Goal: Use online tool/utility: Utilize a website feature to perform a specific function

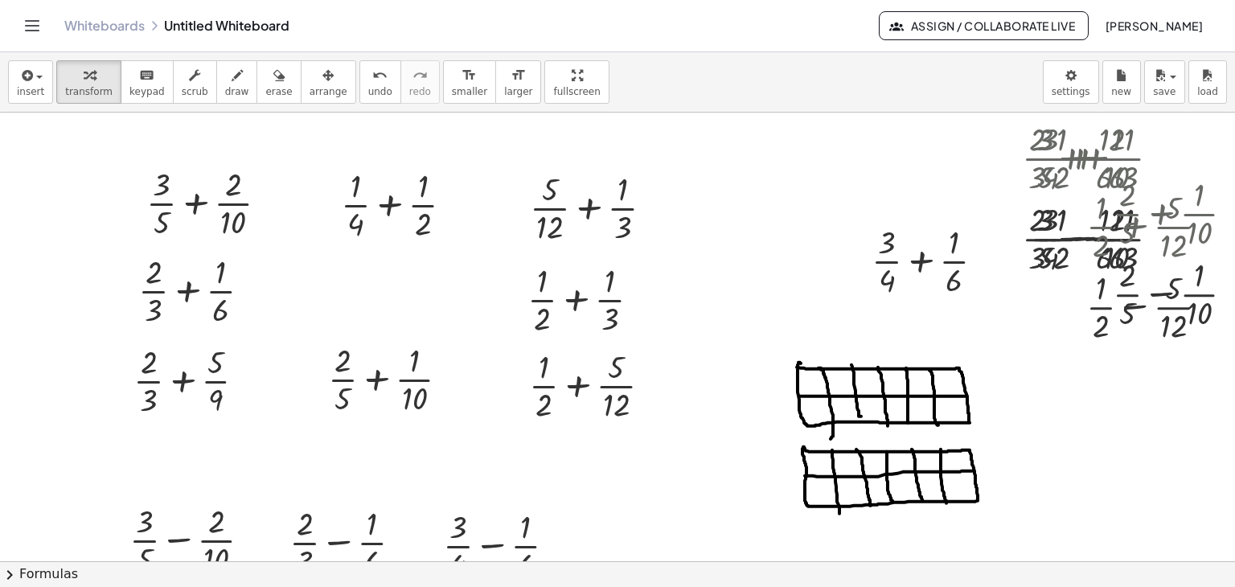
drag, startPoint x: 763, startPoint y: 347, endPoint x: 1004, endPoint y: 495, distance: 283.0
click at [35, 75] on div "button" at bounding box center [30, 74] width 27 height 19
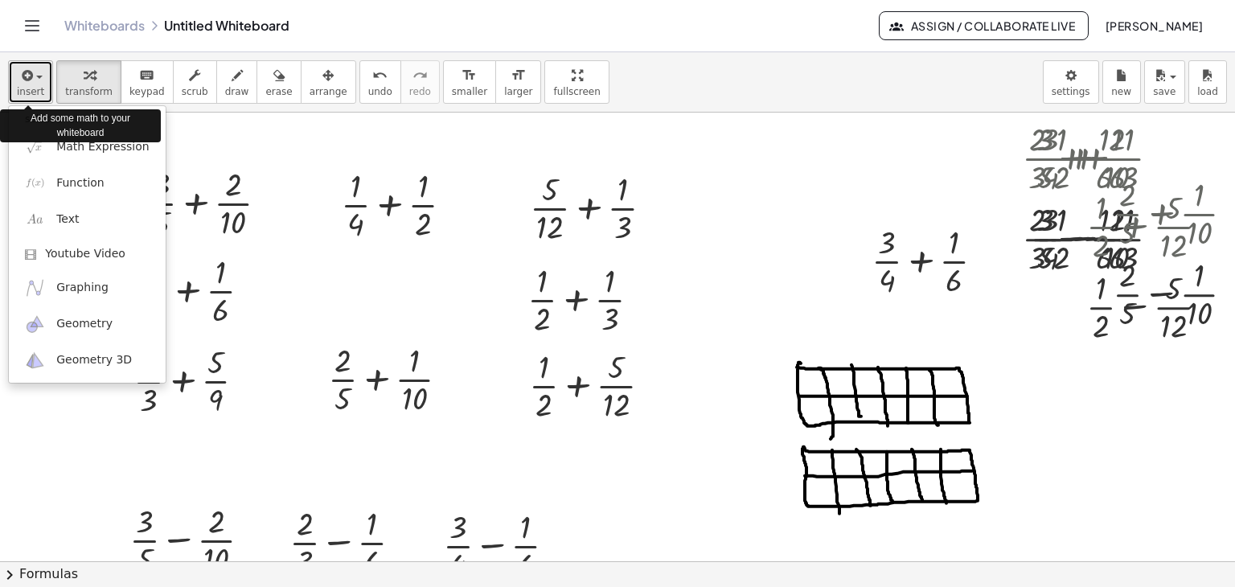
click at [35, 75] on div "button" at bounding box center [30, 74] width 27 height 19
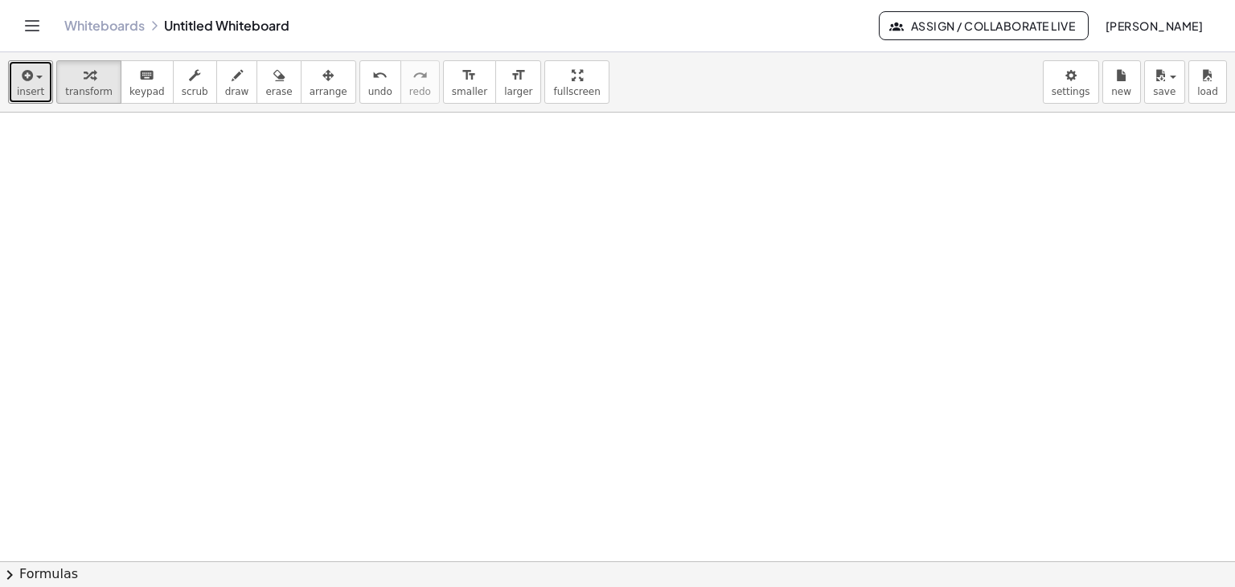
scroll to position [1126, 0]
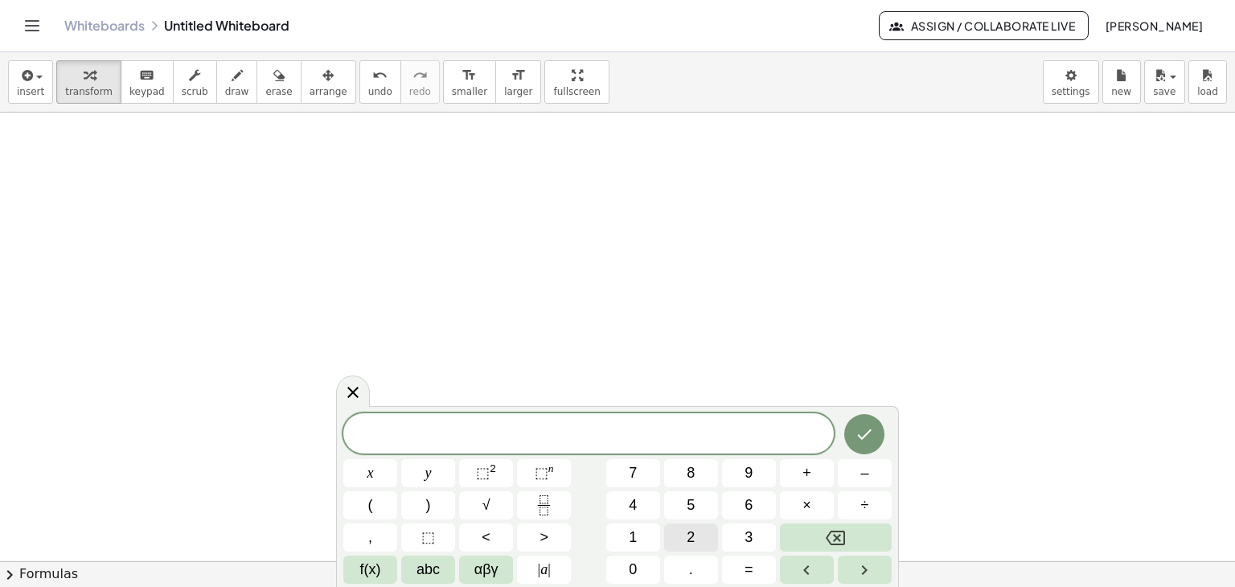
click at [688, 535] on span "2" at bounding box center [691, 538] width 8 height 22
click at [546, 496] on icon "Fraction" at bounding box center [544, 505] width 20 height 20
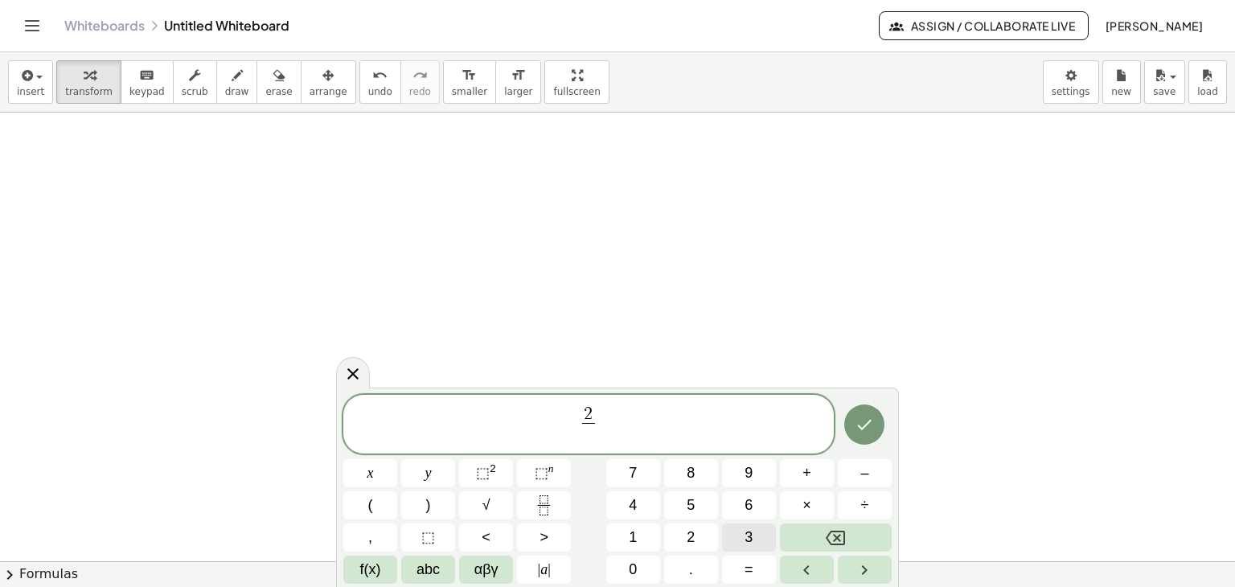
click at [745, 537] on span "3" at bounding box center [749, 538] width 8 height 22
click at [655, 423] on span "2 3 ​ ​" at bounding box center [588, 425] width 491 height 43
click at [811, 477] on button "+" at bounding box center [807, 473] width 54 height 28
click at [648, 528] on button "1" at bounding box center [633, 537] width 54 height 28
click at [543, 490] on div "2 3 ​ + 1 ​ x y ⬚ 2 ⬚ n 7 8 9 + – ( ) √ 4 5 6 × ÷ , ⬚ < > 1 2 3 f(x) abc αβγ | …" at bounding box center [617, 490] width 548 height 190
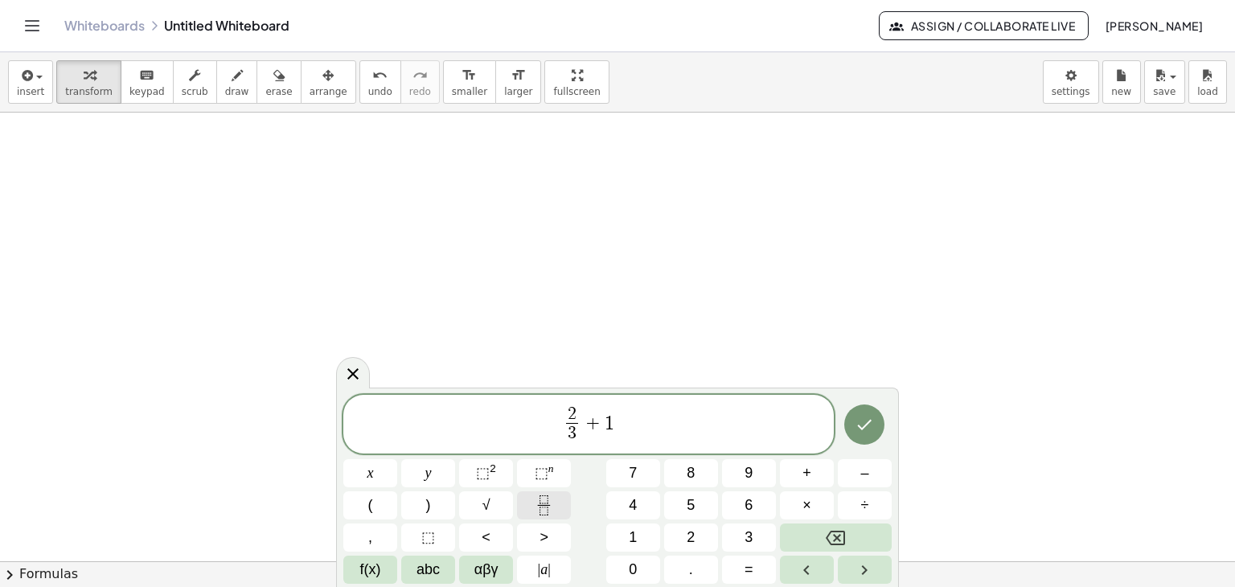
click at [547, 505] on rect "Fraction" at bounding box center [544, 505] width 12 height 1
click at [650, 503] on button "4" at bounding box center [633, 505] width 54 height 28
click at [863, 431] on icon "Done" at bounding box center [864, 424] width 19 height 19
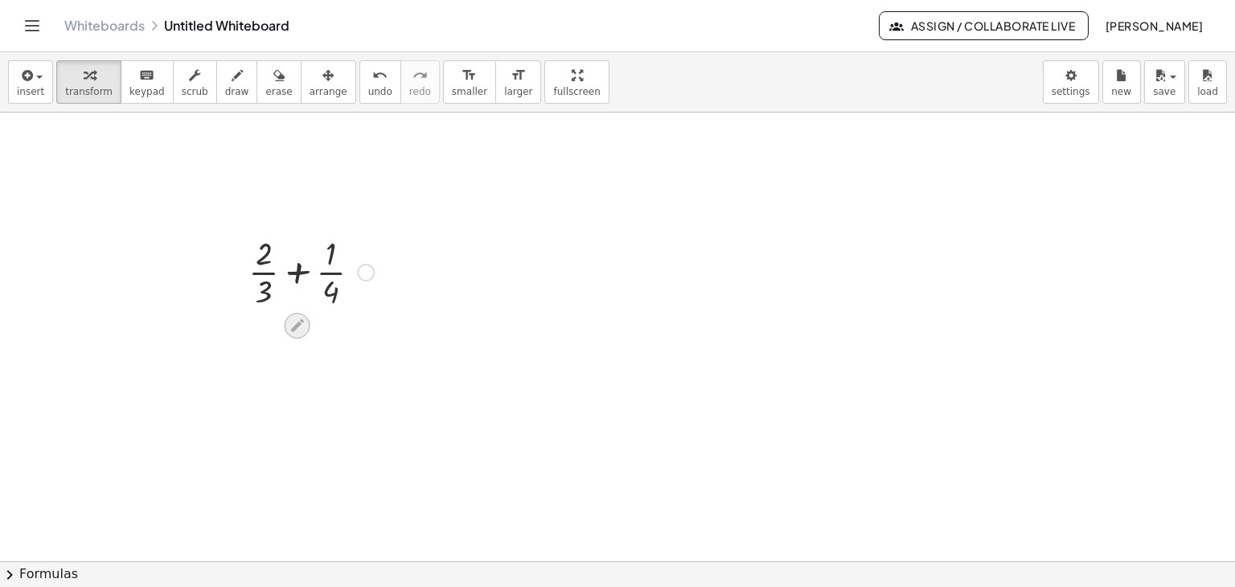
click at [293, 323] on icon at bounding box center [297, 325] width 17 height 17
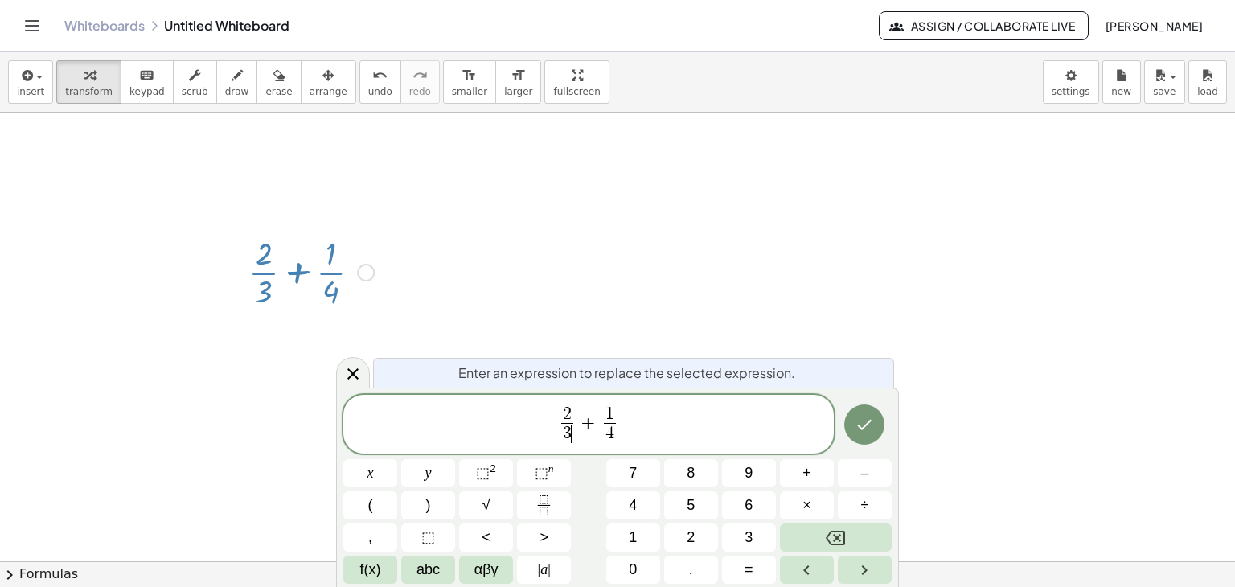
click at [573, 437] on span "3 ​" at bounding box center [567, 434] width 12 height 22
click at [819, 506] on button "×" at bounding box center [807, 505] width 54 height 28
click at [751, 535] on span "3" at bounding box center [749, 538] width 8 height 22
click at [577, 417] on span "2" at bounding box center [567, 415] width 31 height 18
click at [820, 512] on button "×" at bounding box center [807, 505] width 54 height 28
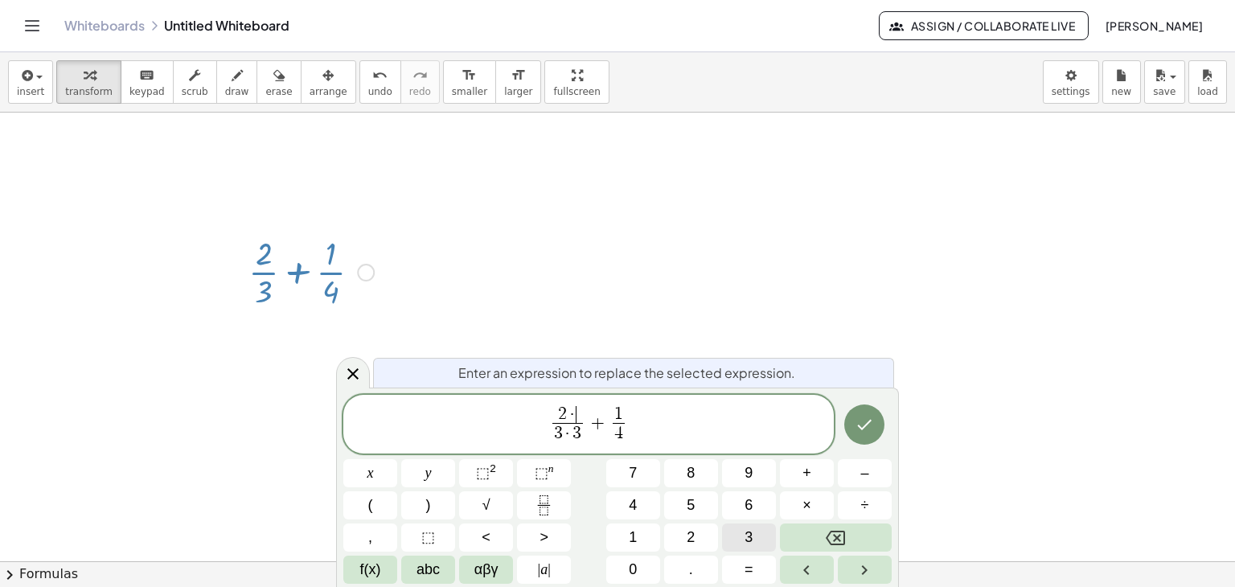
click at [769, 532] on button "3" at bounding box center [749, 537] width 54 height 28
click at [847, 528] on button "Backspace" at bounding box center [836, 537] width 112 height 28
click at [582, 431] on span "3 · 3" at bounding box center [567, 434] width 31 height 22
click at [810, 534] on button "Backspace" at bounding box center [836, 537] width 112 height 28
click at [644, 508] on button "4" at bounding box center [633, 505] width 54 height 28
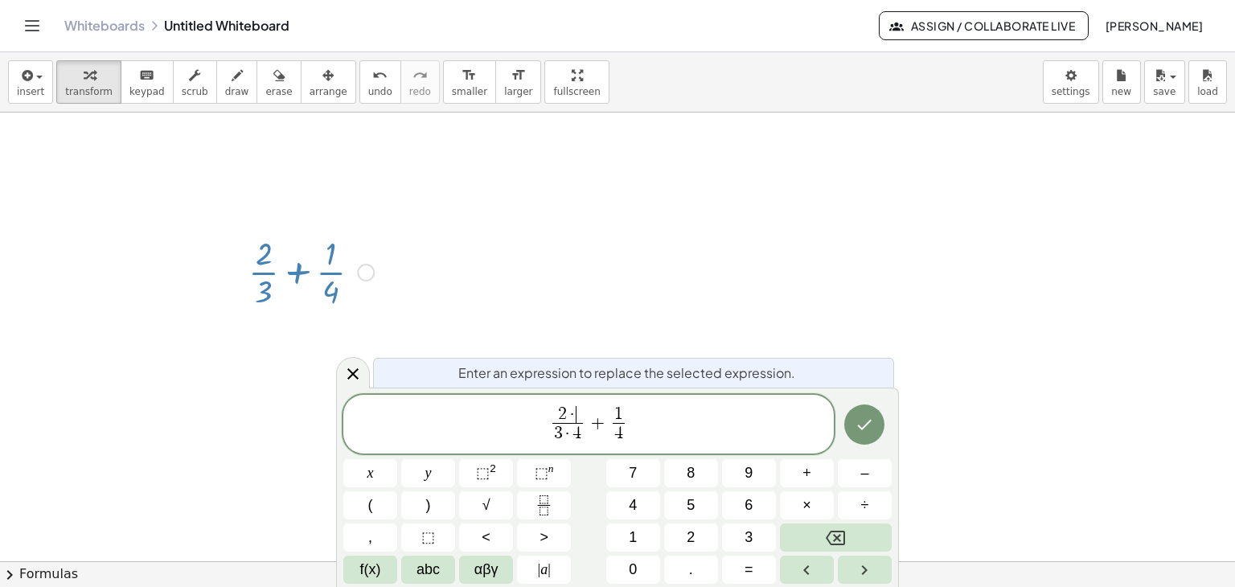
click at [578, 416] on span "2 · ​" at bounding box center [567, 415] width 31 height 18
click at [634, 509] on span "4" at bounding box center [633, 506] width 8 height 22
click at [627, 429] on span "2 · 4 ​ 3 · 4 ​ + 1 4 ​" at bounding box center [588, 425] width 491 height 43
click at [627, 434] on span "2 · 4 3 · 4 ​ + 1 4 ​ ​" at bounding box center [588, 425] width 491 height 43
click at [624, 433] on span "4" at bounding box center [619, 434] width 12 height 22
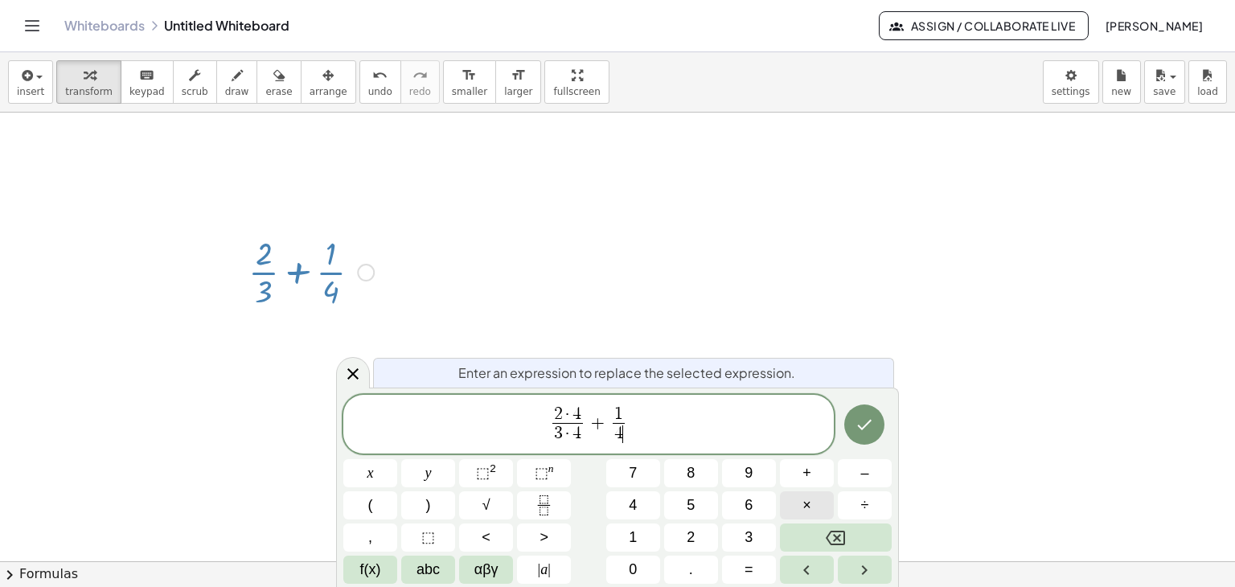
click at [809, 510] on span "×" at bounding box center [806, 506] width 9 height 22
click at [753, 532] on span "3" at bounding box center [749, 538] width 8 height 22
click at [625, 409] on span "1" at bounding box center [619, 415] width 31 height 18
click at [804, 503] on span "×" at bounding box center [806, 506] width 9 height 22
click at [758, 528] on button "3" at bounding box center [749, 537] width 54 height 28
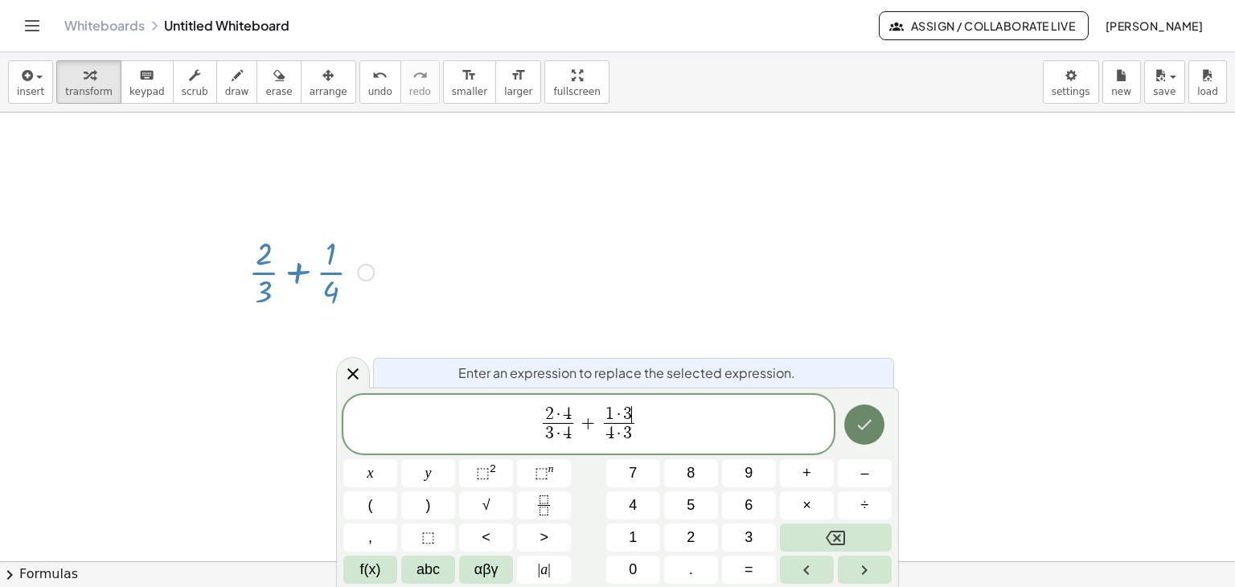
click at [867, 429] on icon "Done" at bounding box center [864, 424] width 19 height 19
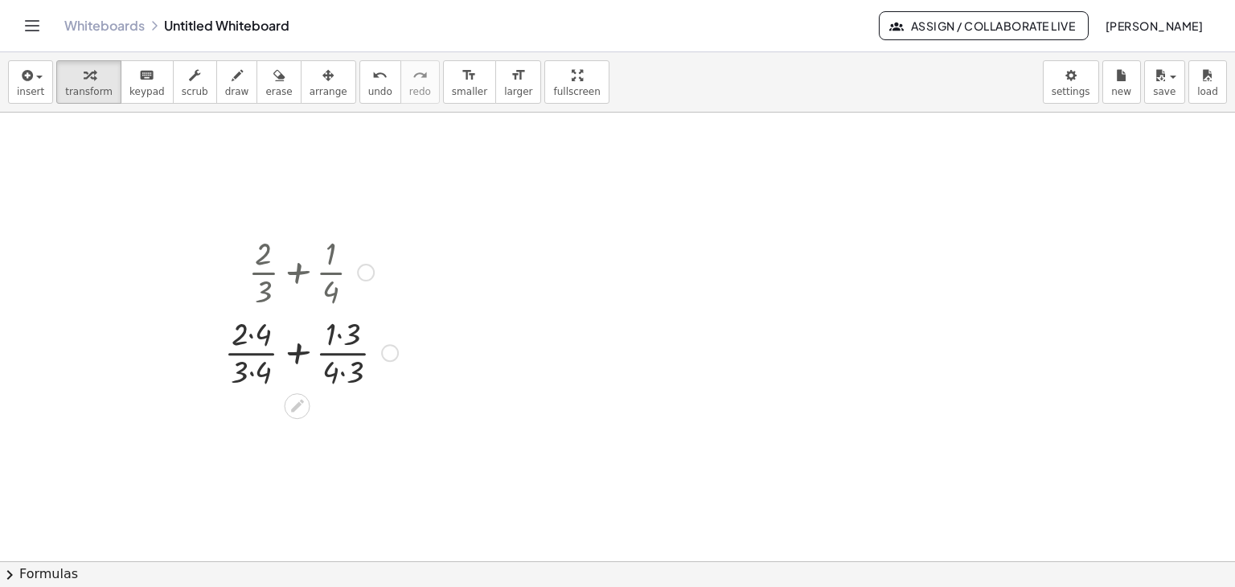
click at [251, 338] on div at bounding box center [311, 351] width 190 height 80
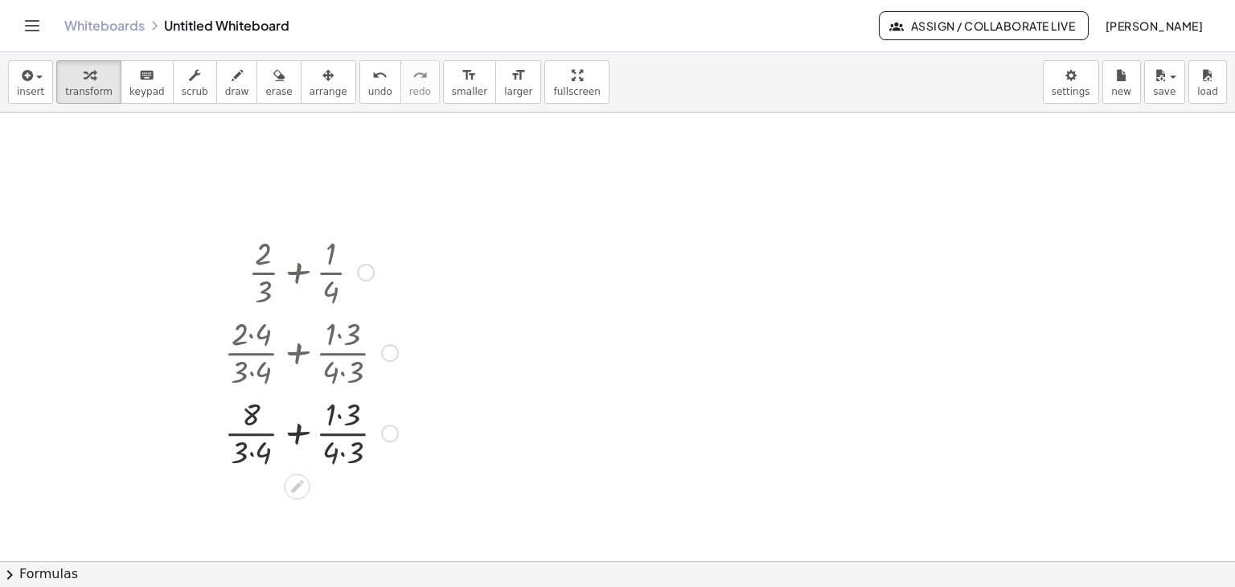
click at [254, 449] on div at bounding box center [311, 432] width 190 height 80
click at [334, 414] on div at bounding box center [311, 432] width 190 height 80
click at [336, 451] on div at bounding box center [311, 432] width 190 height 80
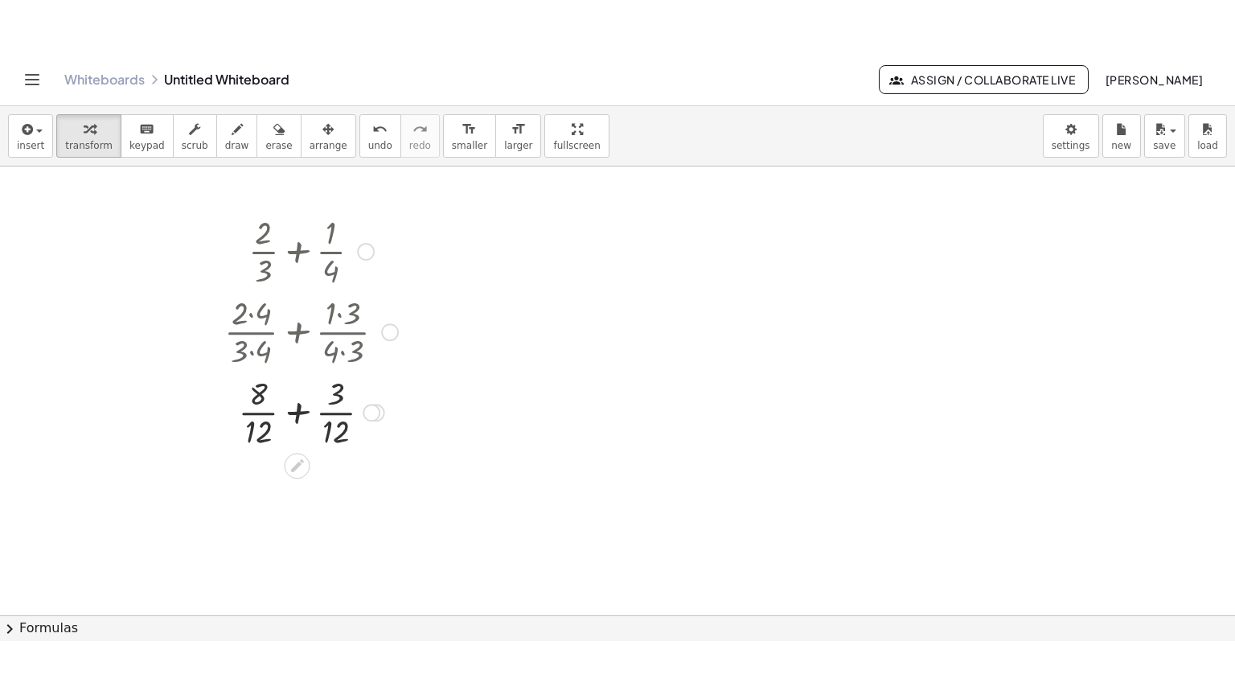
scroll to position [1206, 0]
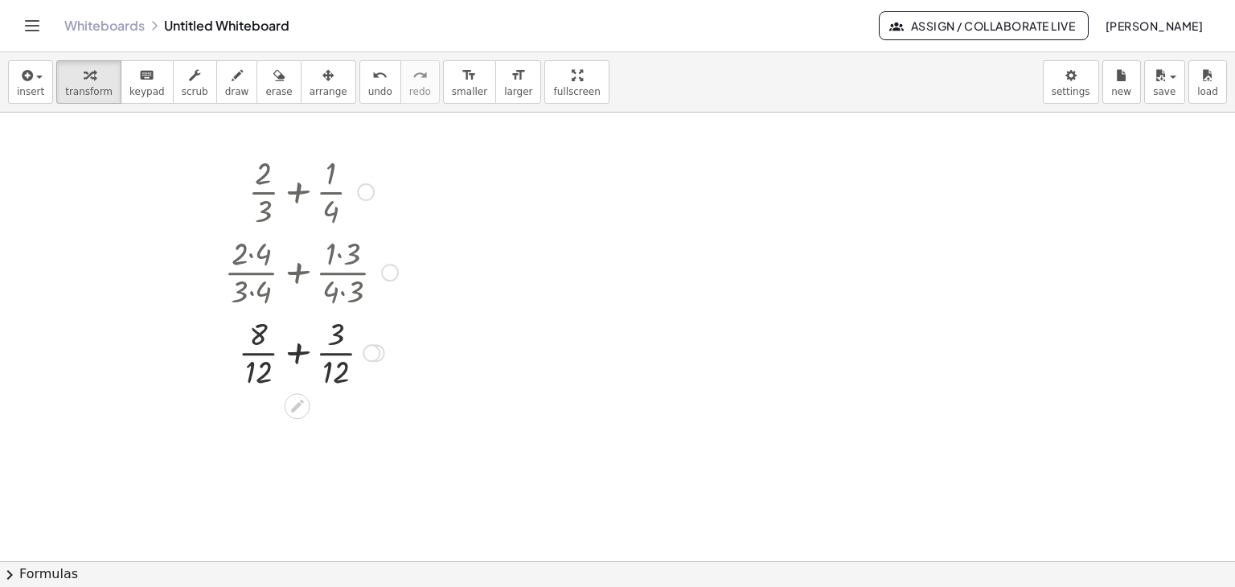
click at [301, 349] on div at bounding box center [311, 351] width 190 height 80
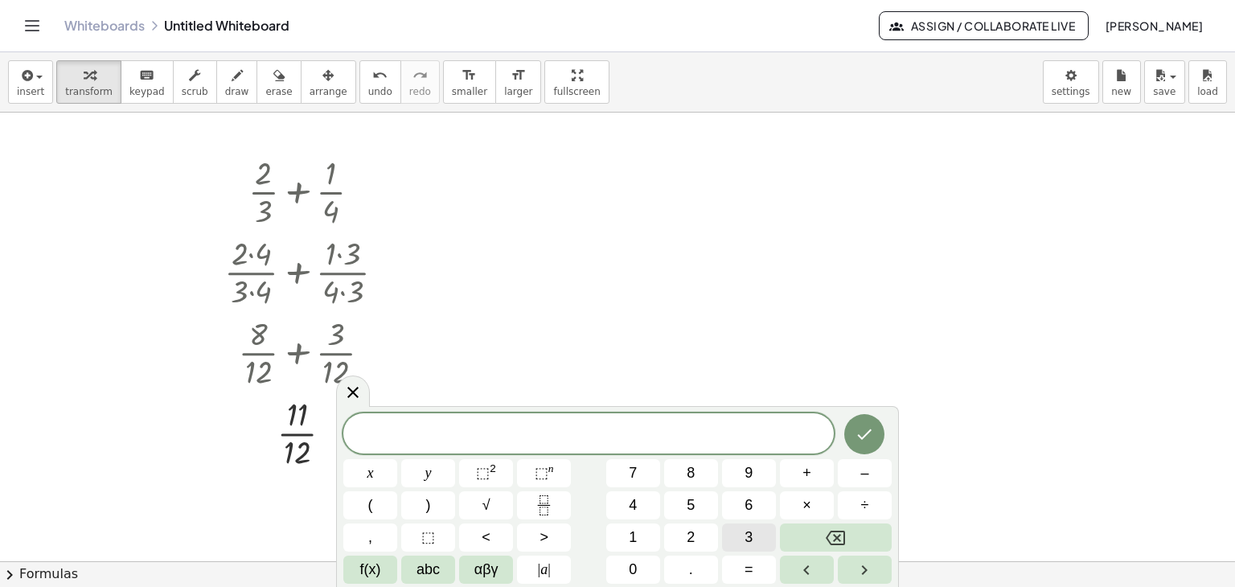
click at [752, 536] on span "3" at bounding box center [749, 538] width 8 height 22
click at [541, 496] on icon "Fraction" at bounding box center [544, 505] width 20 height 20
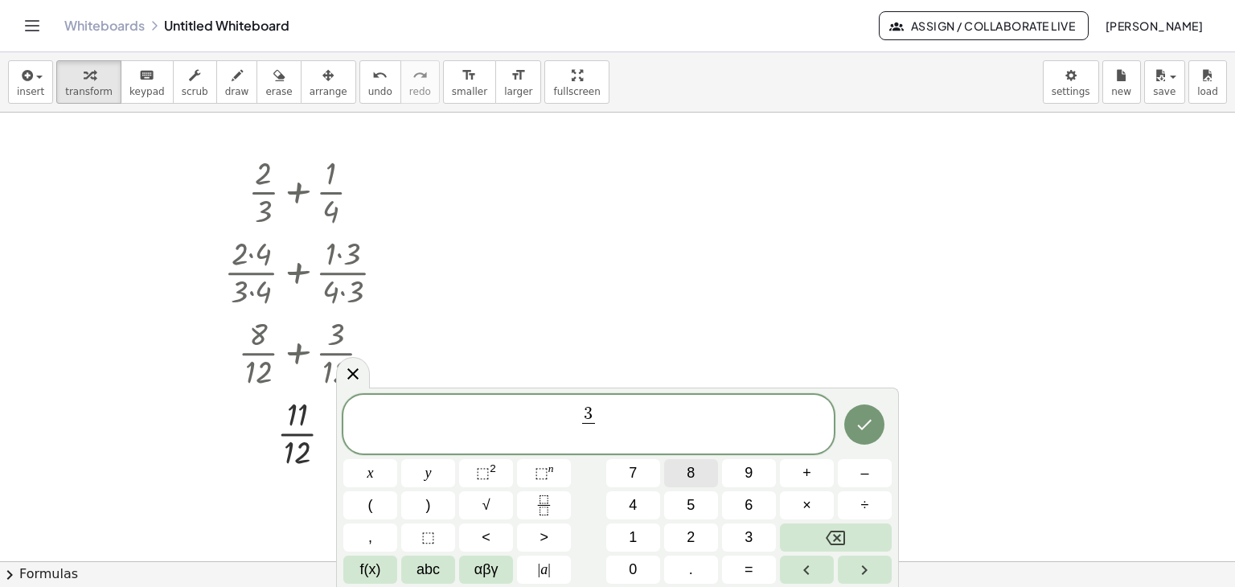
click at [689, 470] on span "8" at bounding box center [691, 473] width 8 height 22
click at [630, 427] on span "3 8 ​ ​" at bounding box center [588, 425] width 491 height 43
click at [811, 500] on button "×" at bounding box center [807, 505] width 54 height 28
click at [634, 538] on span "1" at bounding box center [633, 538] width 8 height 22
click at [531, 506] on button "Fraction" at bounding box center [544, 505] width 54 height 28
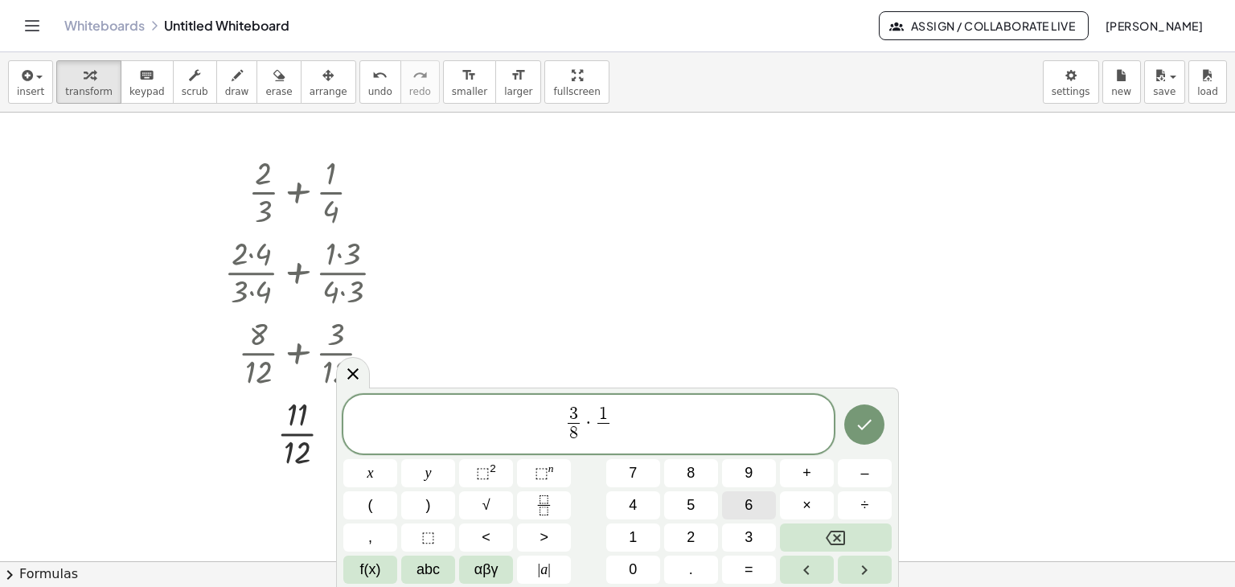
click at [753, 501] on button "6" at bounding box center [749, 505] width 54 height 28
click at [868, 429] on icon "Done" at bounding box center [864, 424] width 19 height 19
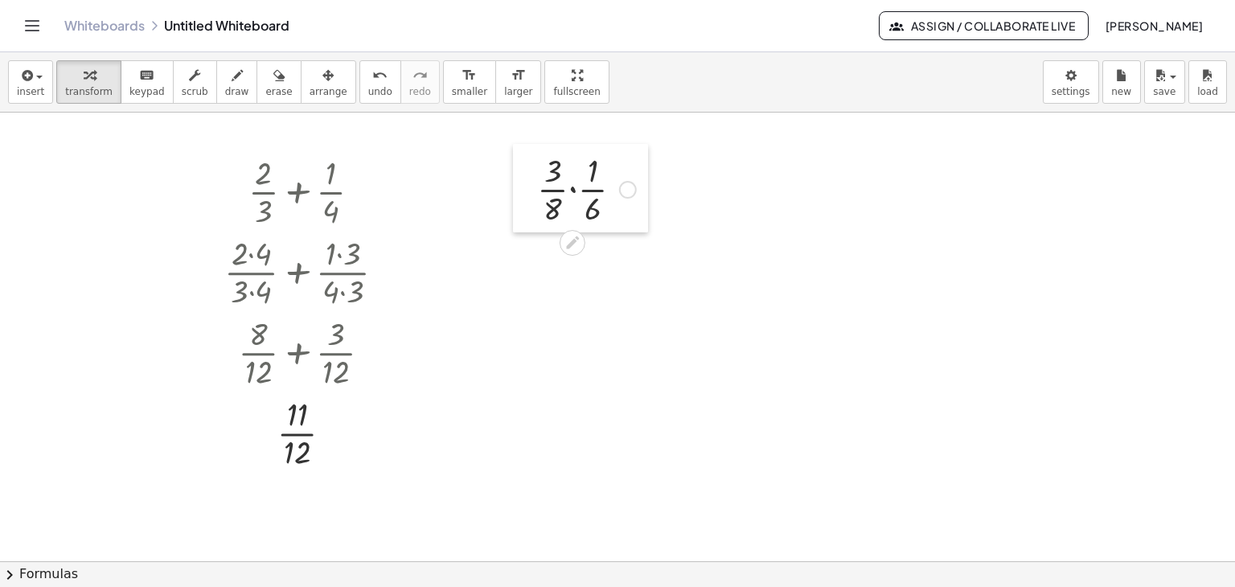
drag, startPoint x: 769, startPoint y: 241, endPoint x: 524, endPoint y: 196, distance: 248.6
click at [524, 196] on div at bounding box center [525, 188] width 24 height 88
click at [232, 82] on icon "button" at bounding box center [237, 75] width 11 height 19
drag, startPoint x: 566, startPoint y: 168, endPoint x: 587, endPoint y: 170, distance: 21.0
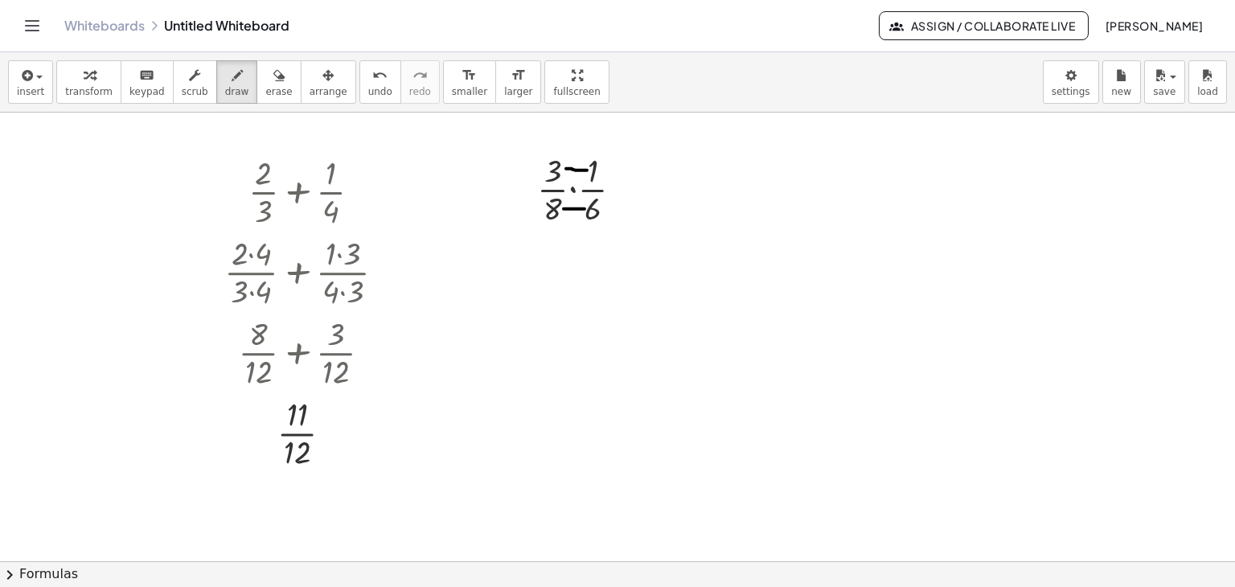
drag, startPoint x: 564, startPoint y: 208, endPoint x: 585, endPoint y: 208, distance: 20.9
click at [372, 82] on icon "undo" at bounding box center [379, 75] width 15 height 19
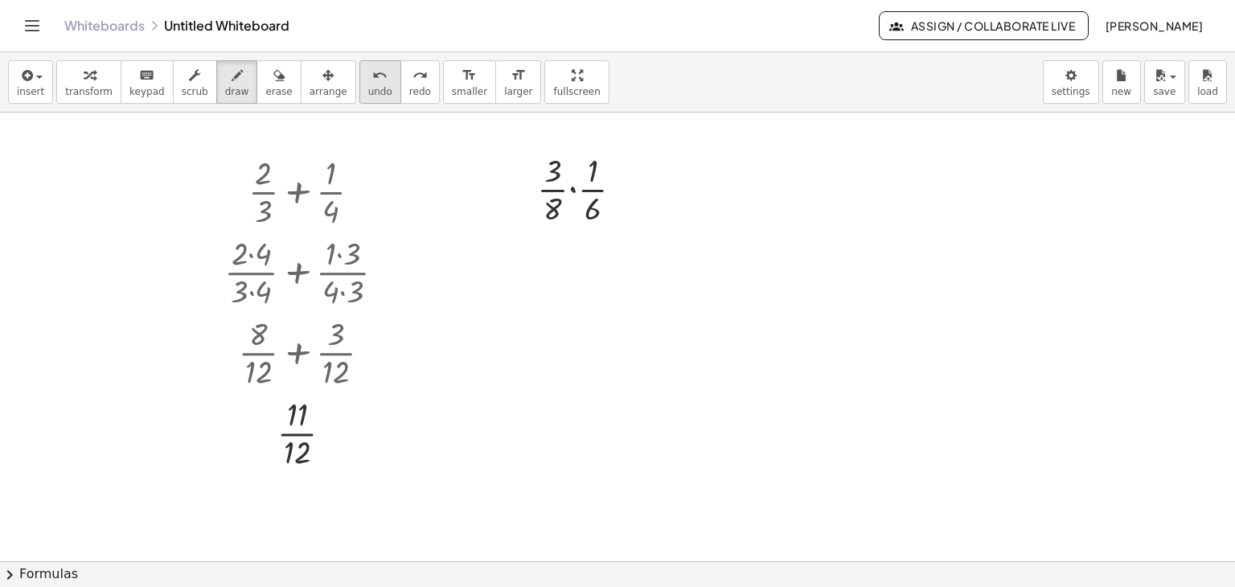
click at [372, 81] on icon "undo" at bounding box center [379, 75] width 15 height 19
click at [225, 86] on span "draw" at bounding box center [237, 91] width 24 height 11
click at [372, 78] on icon "undo" at bounding box center [379, 75] width 15 height 19
drag, startPoint x: 523, startPoint y: 80, endPoint x: 523, endPoint y: 150, distance: 70.0
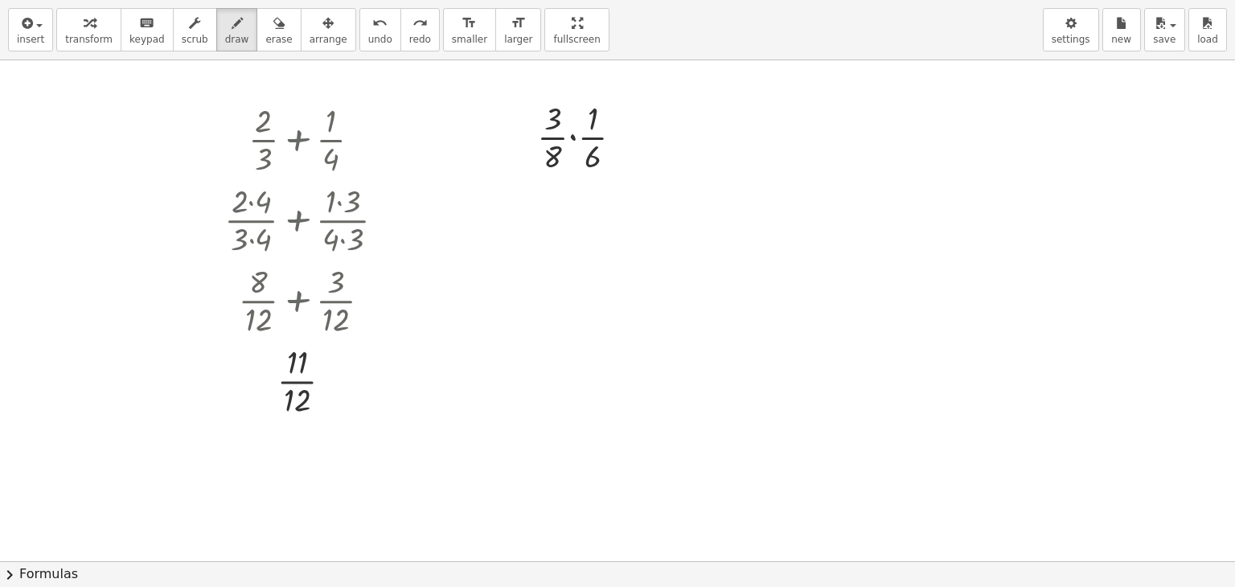
click at [523, 150] on div "insert select one: Math Expression Function Text Youtube Video Graphing Geometr…" at bounding box center [617, 293] width 1235 height 587
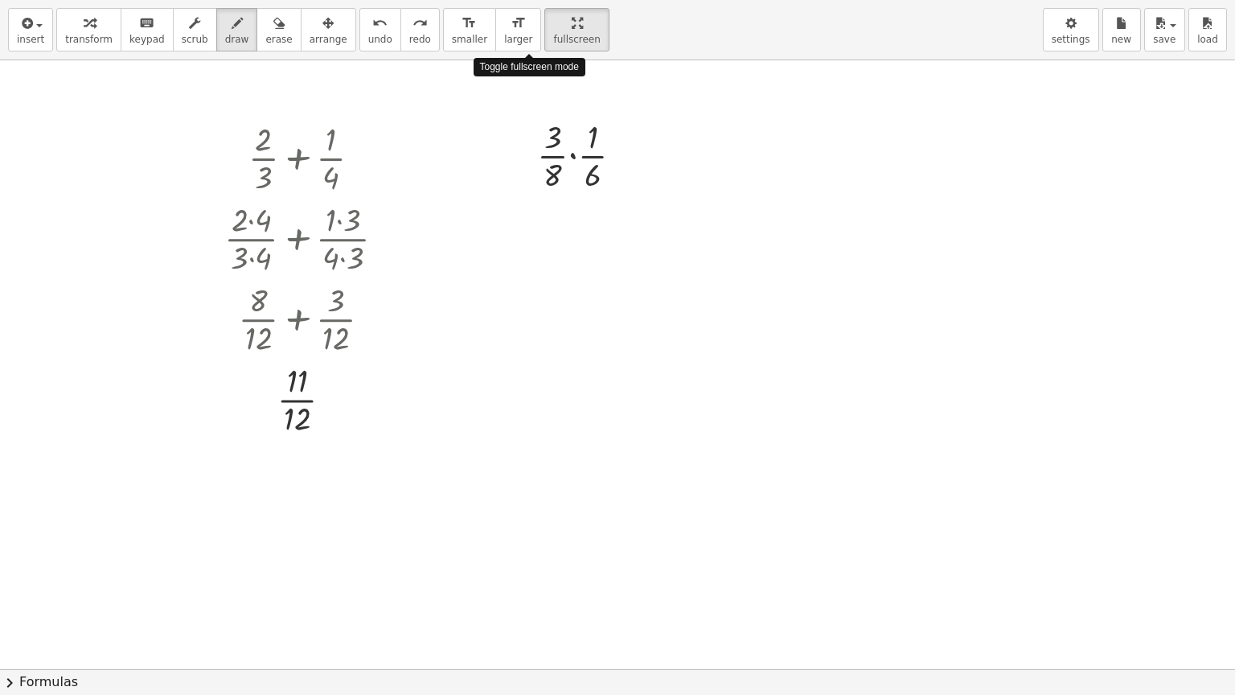
scroll to position [1199, 0]
drag, startPoint x: 515, startPoint y: 22, endPoint x: 516, endPoint y: -48, distance: 70.0
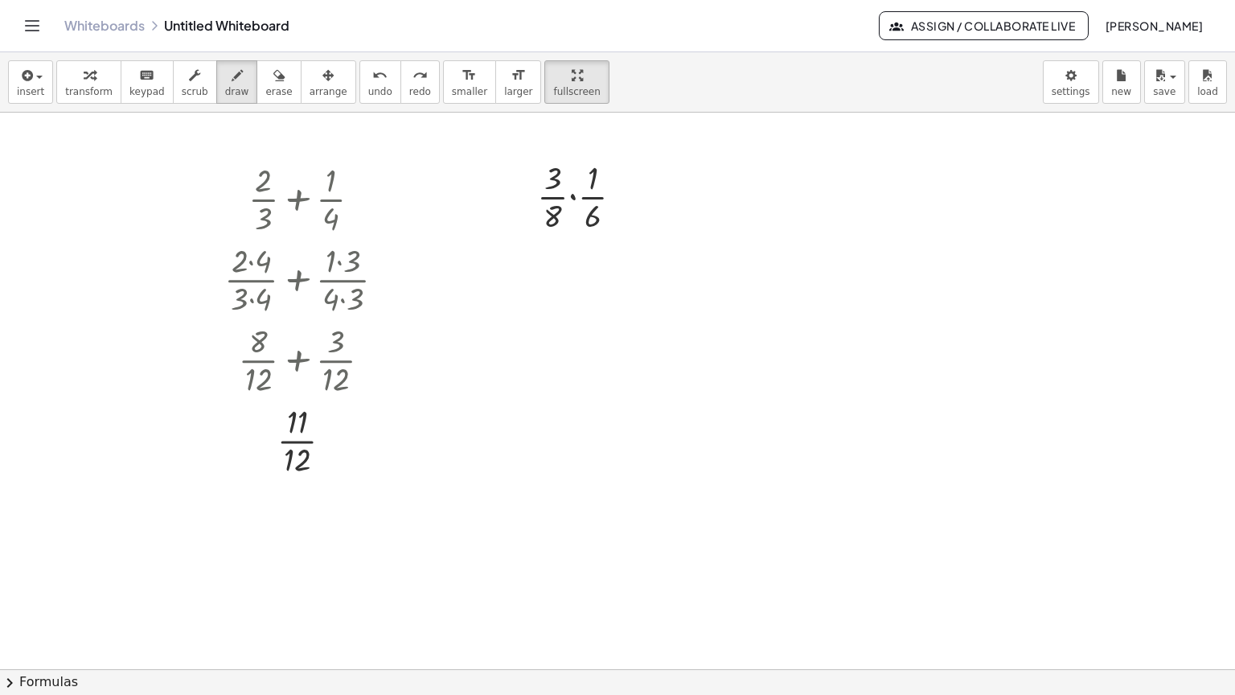
click at [516, 0] on html "Graspable Math Activities Get Started Activity Bank Assigned Work Classes White…" at bounding box center [617, 347] width 1235 height 695
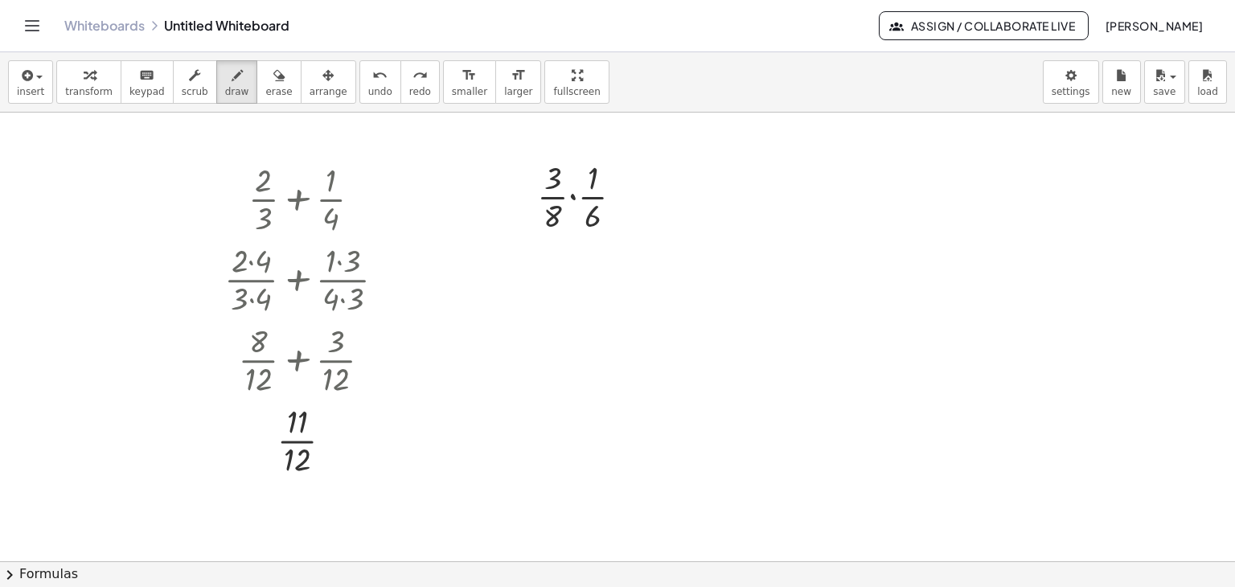
drag, startPoint x: 524, startPoint y: 72, endPoint x: 524, endPoint y: 142, distance: 70.0
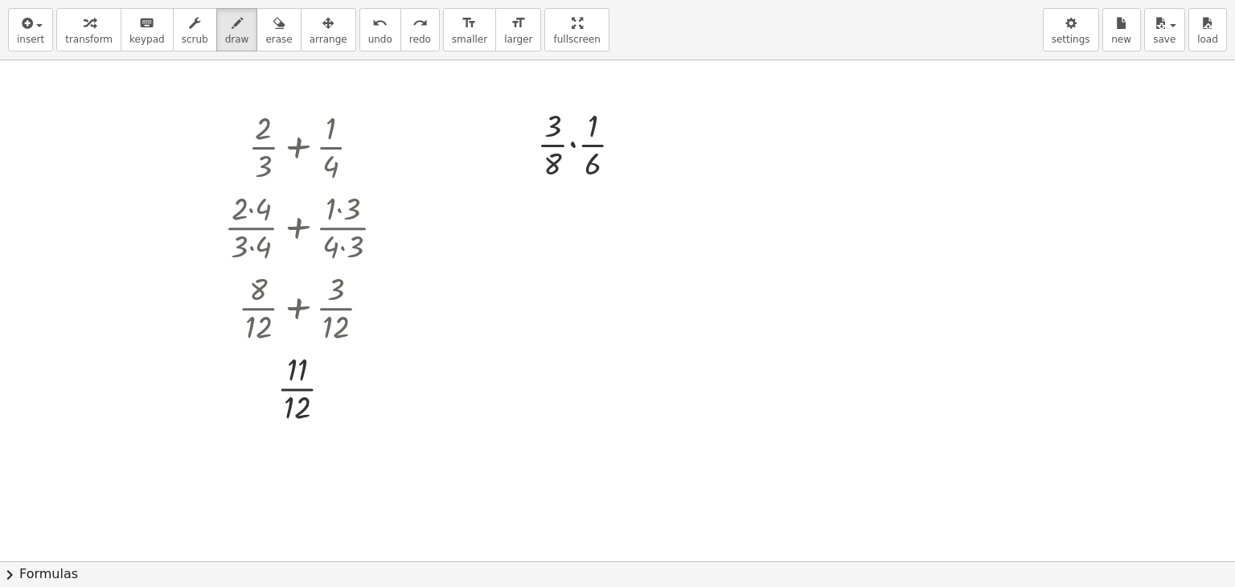
click at [524, 142] on div "insert select one: Math Expression Function Text Youtube Video Graphing Geometr…" at bounding box center [617, 293] width 1235 height 587
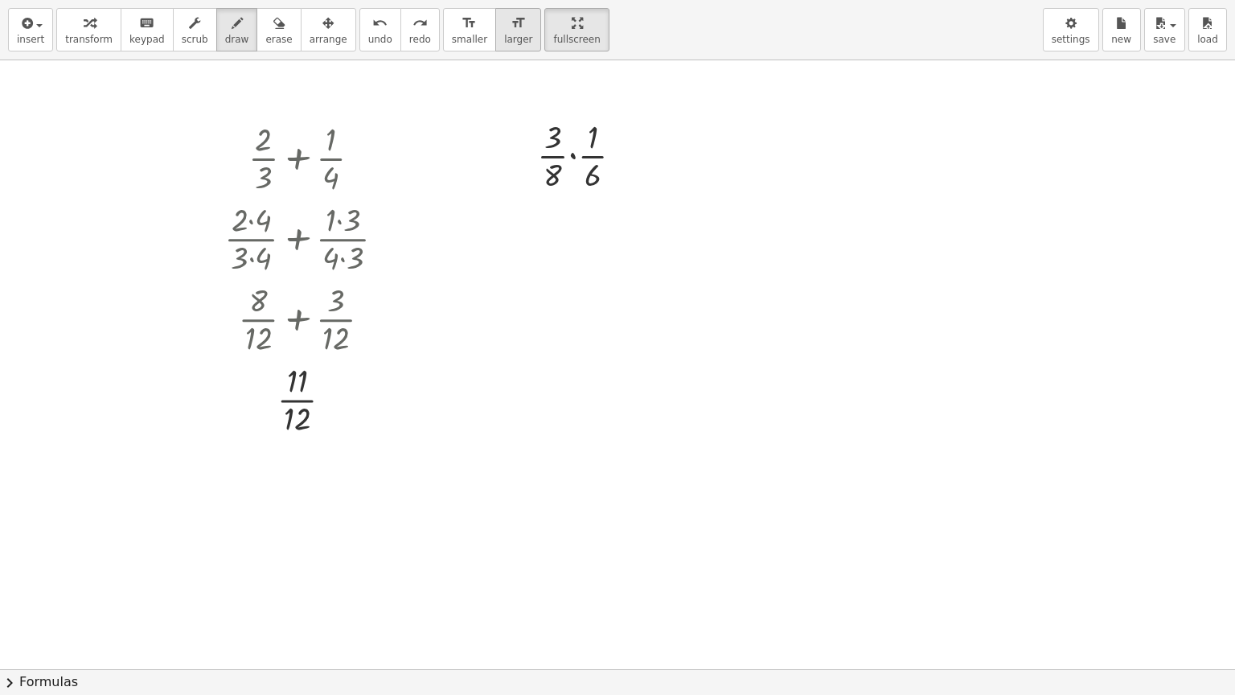
click at [504, 35] on span "larger" at bounding box center [518, 39] width 28 height 11
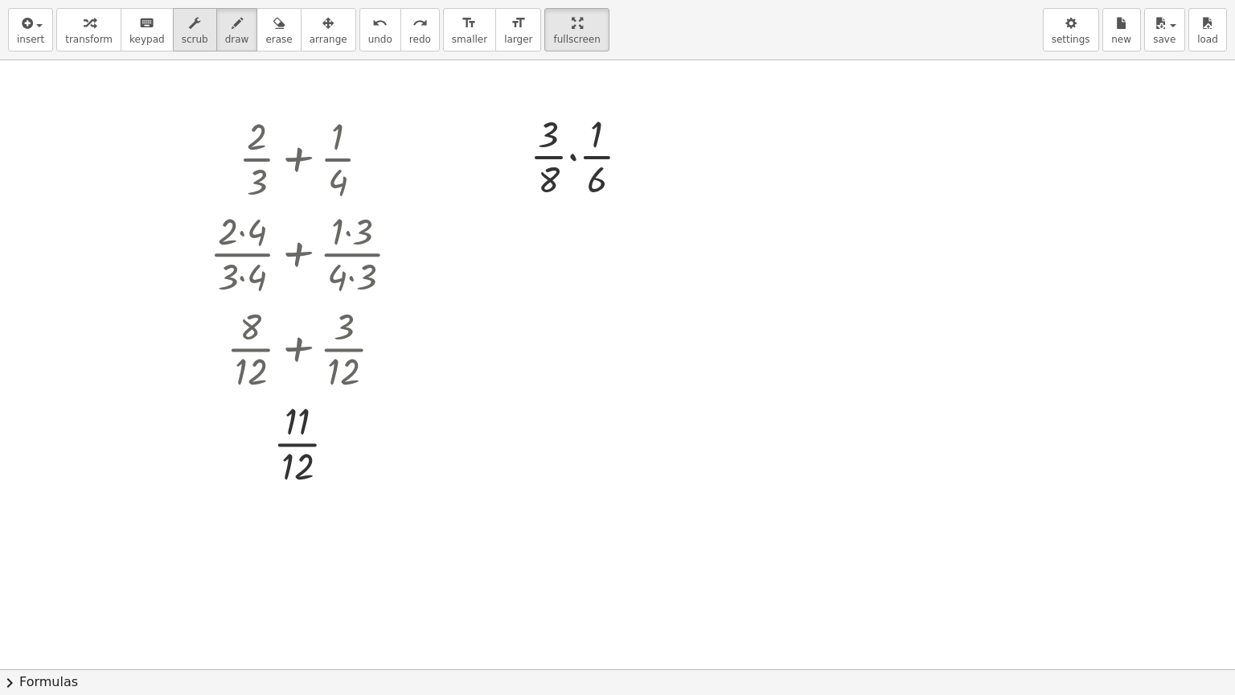
click at [182, 35] on span "scrub" at bounding box center [195, 39] width 27 height 11
click at [225, 34] on span "draw" at bounding box center [237, 39] width 24 height 11
click at [273, 29] on icon "button" at bounding box center [278, 23] width 11 height 19
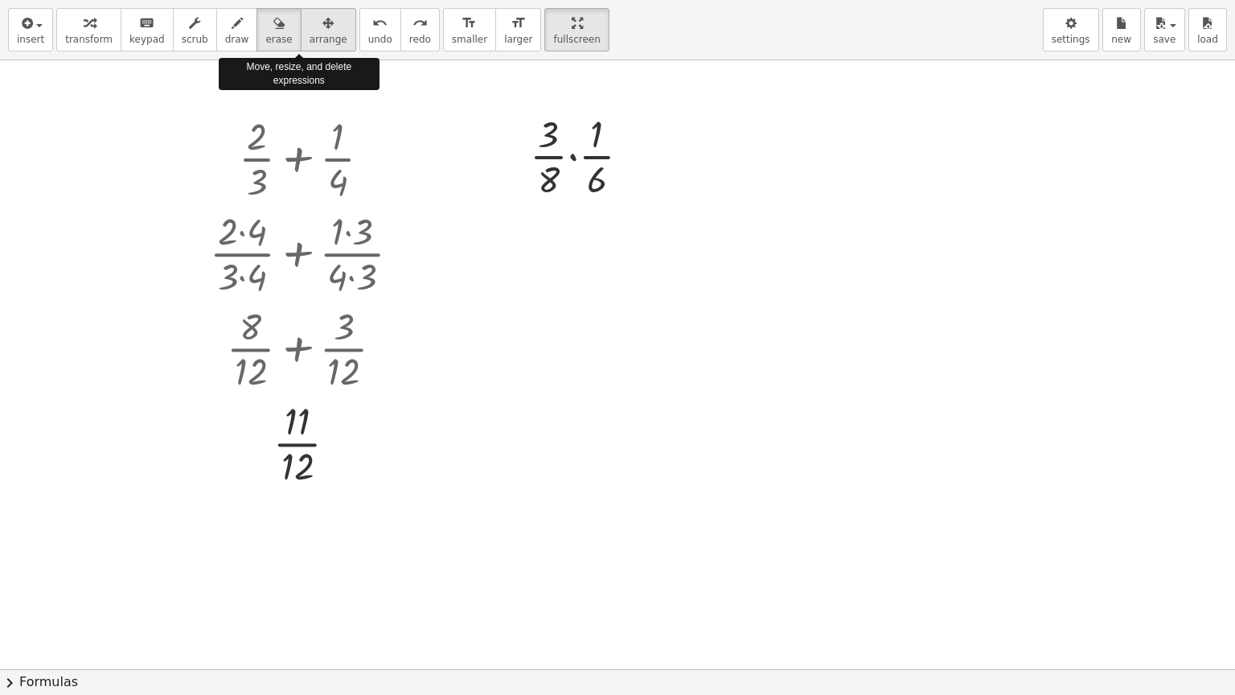
click at [322, 31] on icon "button" at bounding box center [327, 23] width 11 height 19
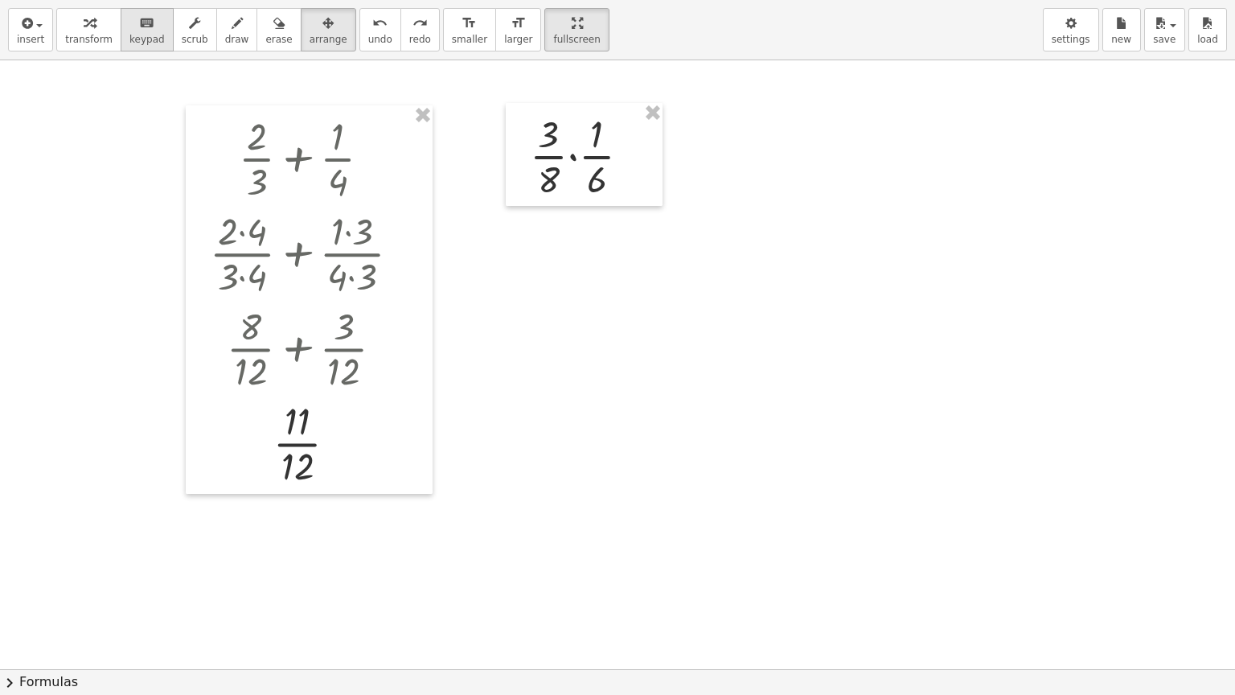
click at [133, 38] on span "keypad" at bounding box center [146, 39] width 35 height 11
click at [576, 177] on div at bounding box center [586, 154] width 129 height 95
click at [573, 145] on div at bounding box center [586, 154] width 129 height 95
click at [576, 183] on div at bounding box center [586, 154] width 129 height 95
click at [87, 44] on span "transform" at bounding box center [88, 39] width 47 height 11
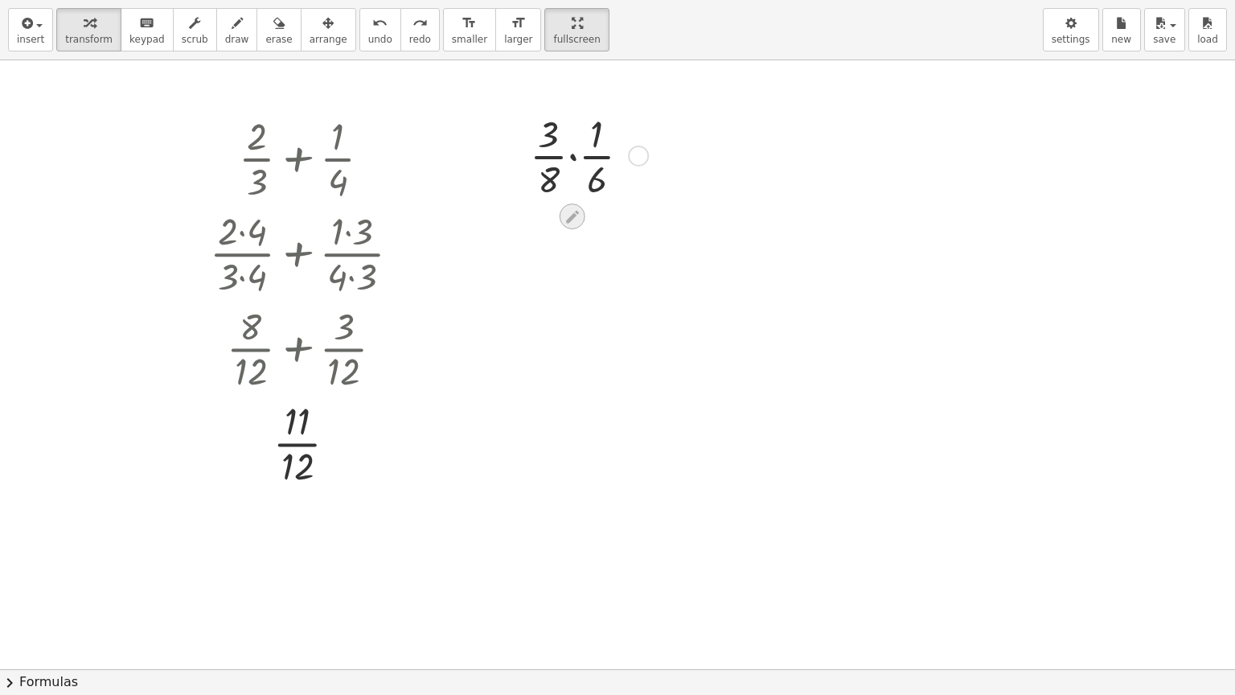
click at [575, 210] on icon at bounding box center [572, 216] width 13 height 13
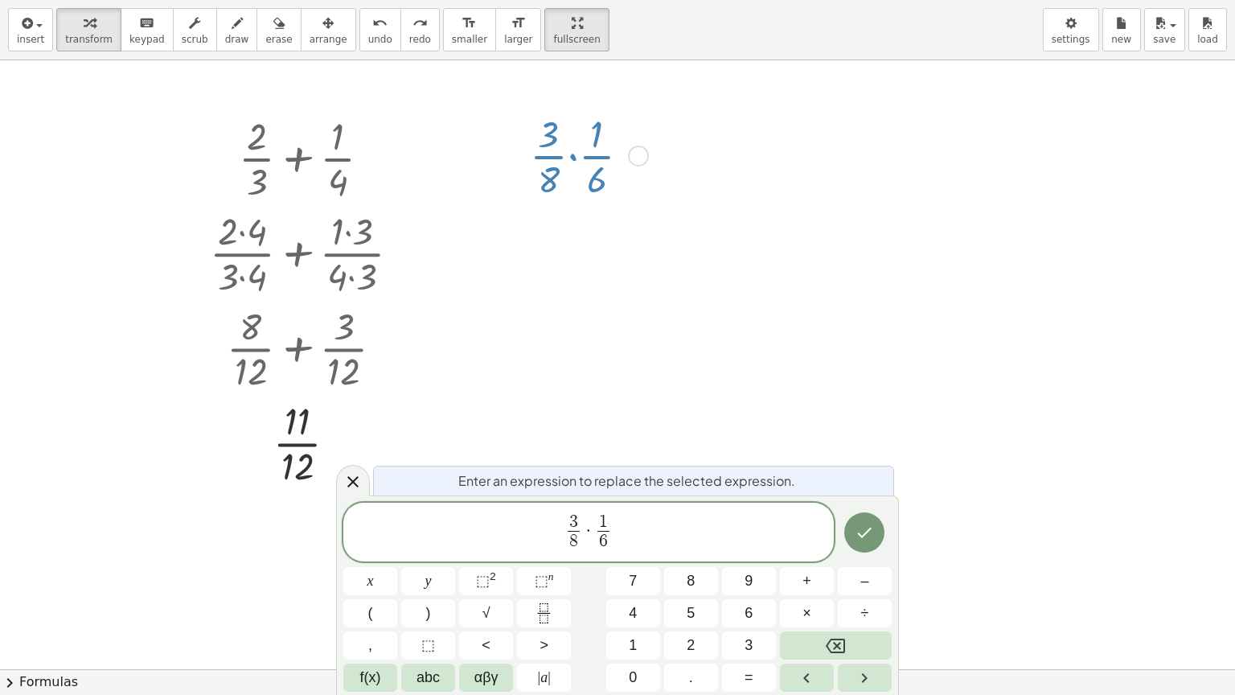
click at [573, 519] on span "3" at bounding box center [573, 522] width 9 height 18
click at [576, 518] on span "3" at bounding box center [573, 522] width 9 height 18
click at [803, 586] on span "+" at bounding box center [806, 581] width 9 height 22
click at [825, 586] on button "Backspace" at bounding box center [836, 645] width 112 height 28
click at [872, 586] on button "÷" at bounding box center [865, 613] width 54 height 28
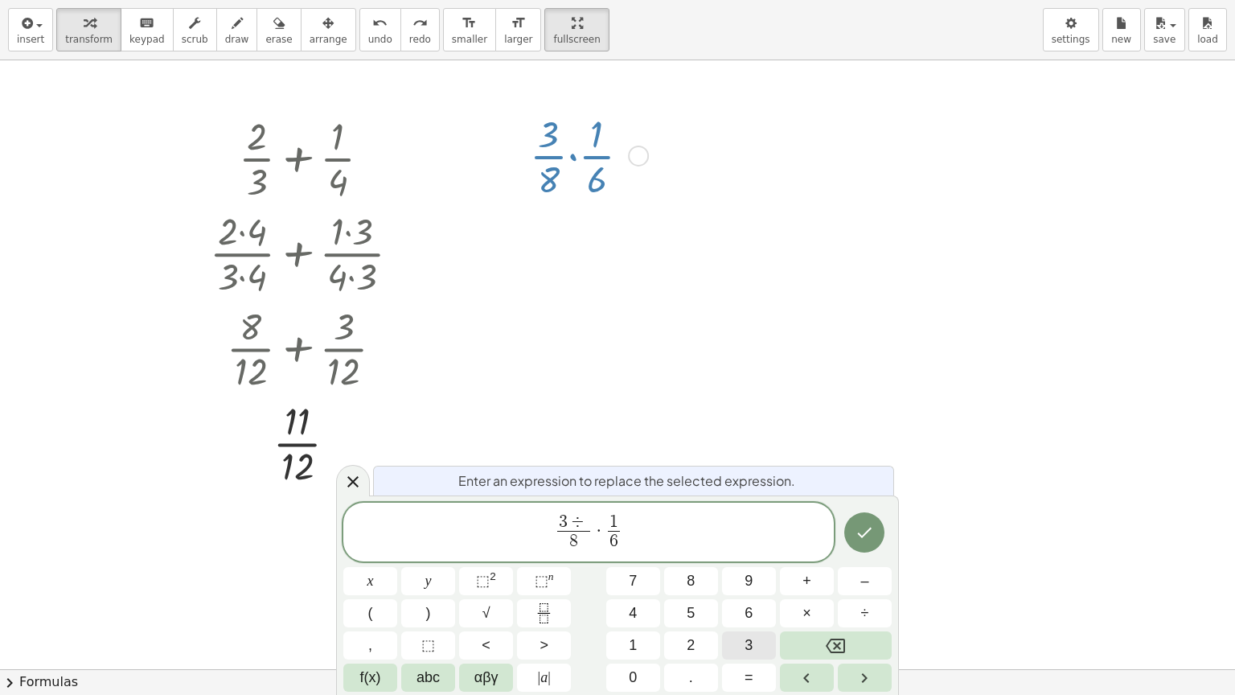
click at [743, 586] on button "3" at bounding box center [749, 645] width 54 height 28
click at [623, 545] on span "6 ​" at bounding box center [618, 542] width 12 height 22
click at [862, 586] on span "÷" at bounding box center [865, 613] width 8 height 22
click at [751, 586] on span "3" at bounding box center [749, 645] width 8 height 22
click at [858, 527] on icon "Done" at bounding box center [864, 532] width 19 height 19
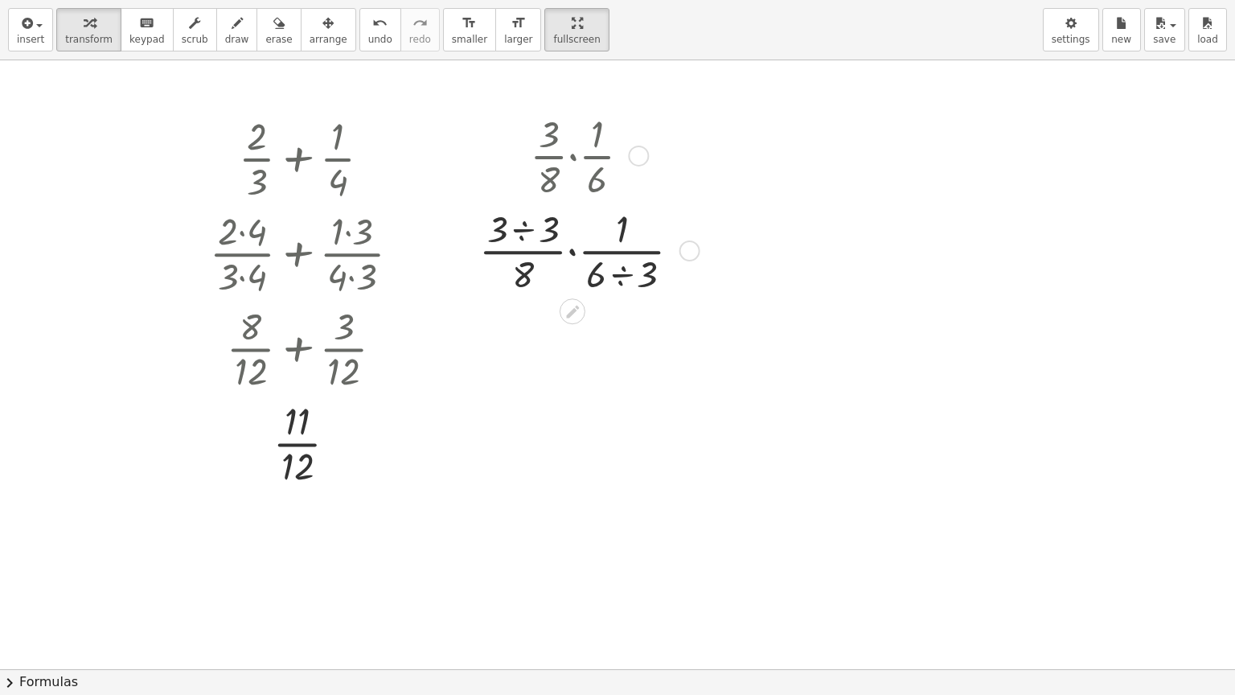
click at [525, 223] on div at bounding box center [586, 249] width 231 height 95
click at [598, 358] on div at bounding box center [586, 344] width 231 height 95
click at [577, 338] on div at bounding box center [586, 344] width 231 height 95
click at [569, 461] on div at bounding box center [586, 439] width 231 height 95
drag, startPoint x: 623, startPoint y: 524, endPoint x: 628, endPoint y: 428, distance: 96.6
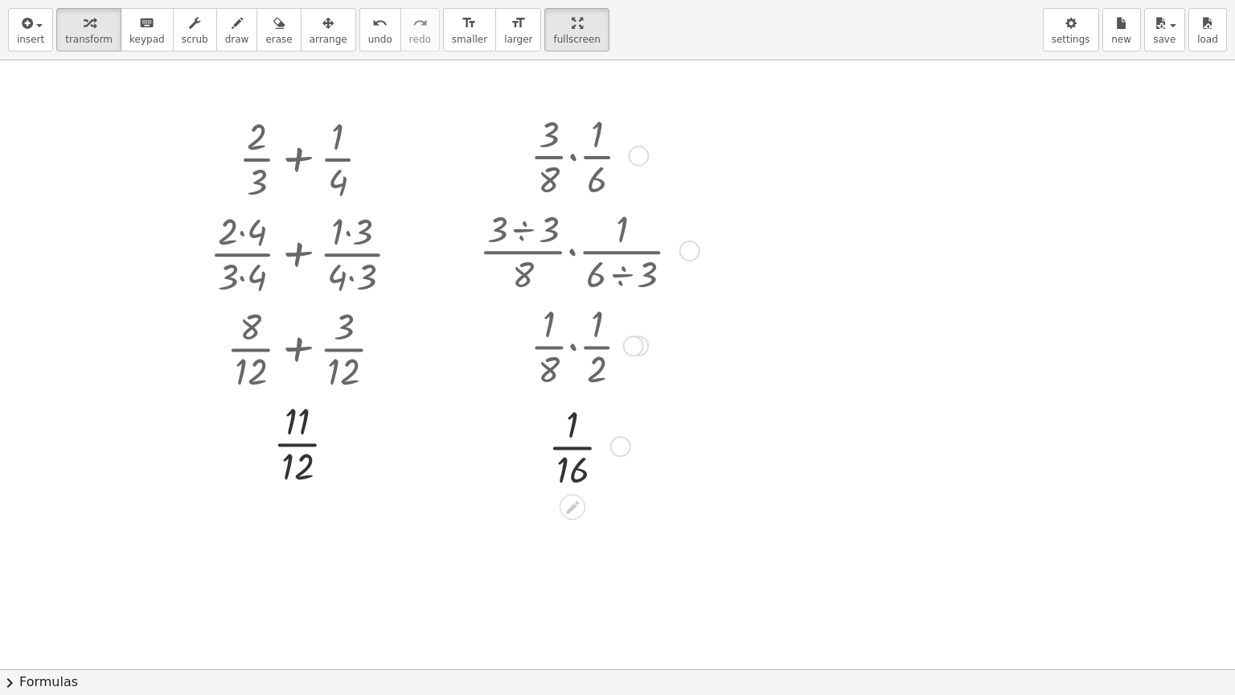
click at [628, 436] on div at bounding box center [620, 446] width 21 height 21
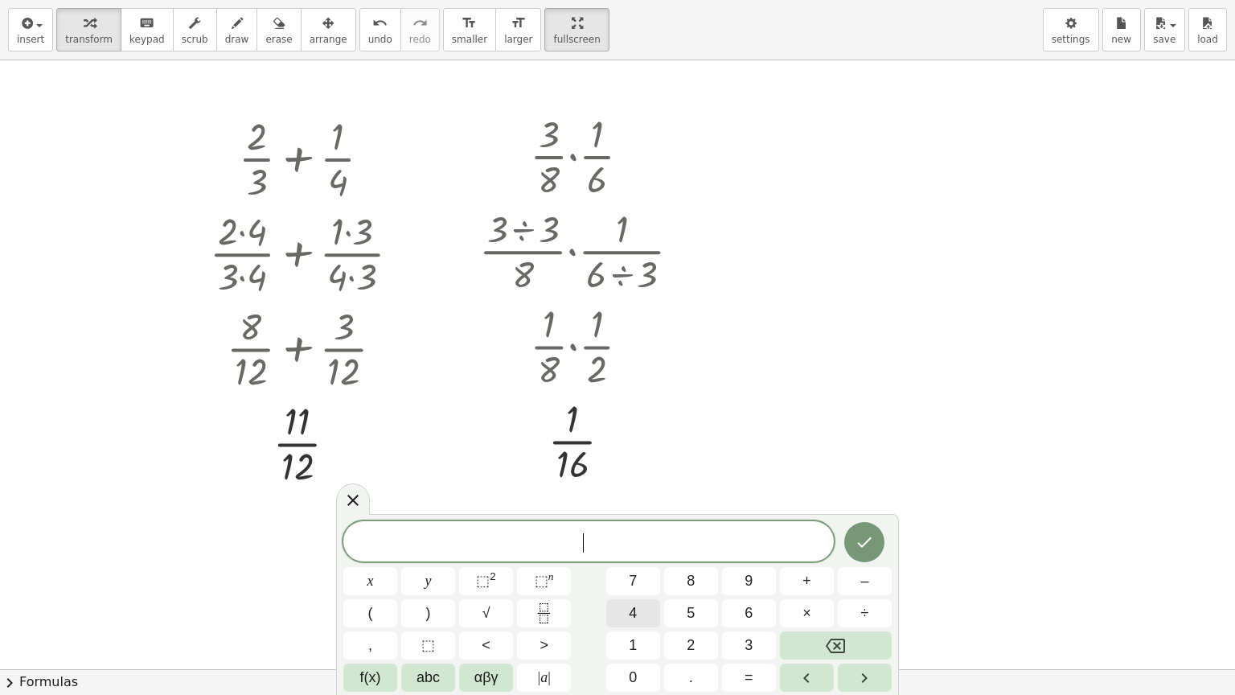
click at [643, 586] on button "4" at bounding box center [633, 613] width 54 height 28
click at [546, 586] on icon "Fraction" at bounding box center [544, 613] width 20 height 20
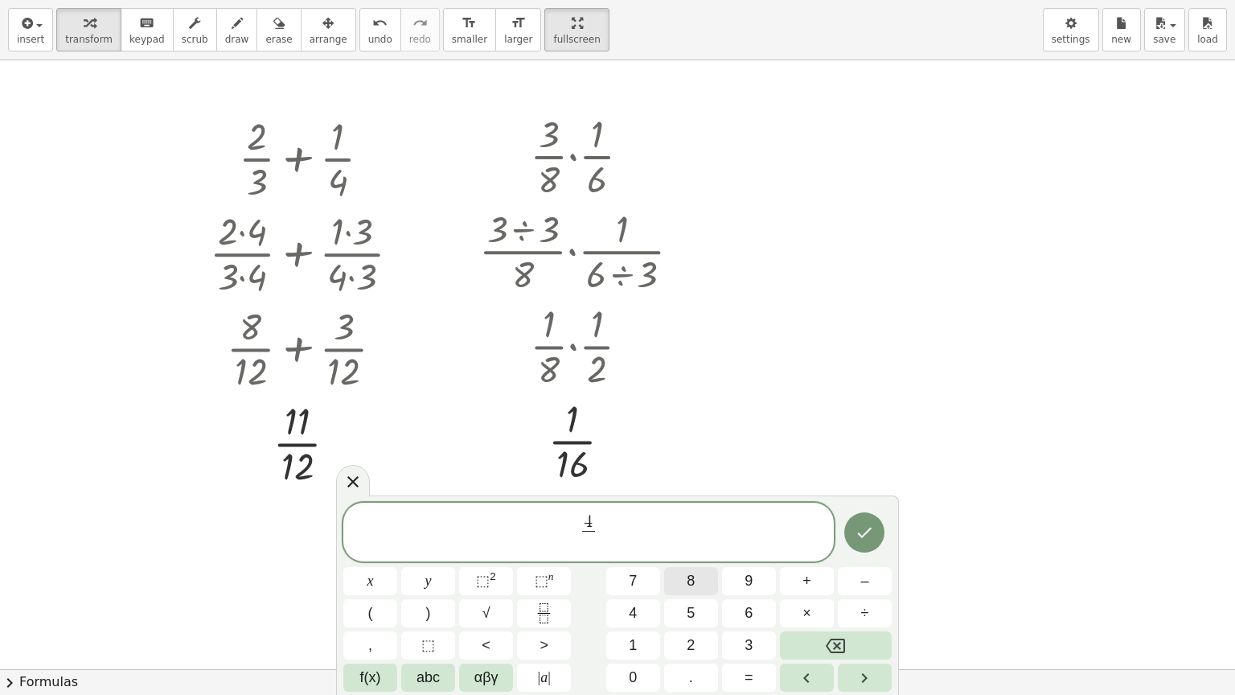
click at [692, 582] on span "8" at bounding box center [691, 581] width 8 height 22
click at [836, 586] on icon "Backspace" at bounding box center [835, 645] width 19 height 14
click at [749, 585] on span "9" at bounding box center [749, 581] width 8 height 22
click at [672, 531] on span "4 9 ​ ​" at bounding box center [588, 533] width 491 height 43
click at [860, 586] on button "÷" at bounding box center [865, 613] width 54 height 28
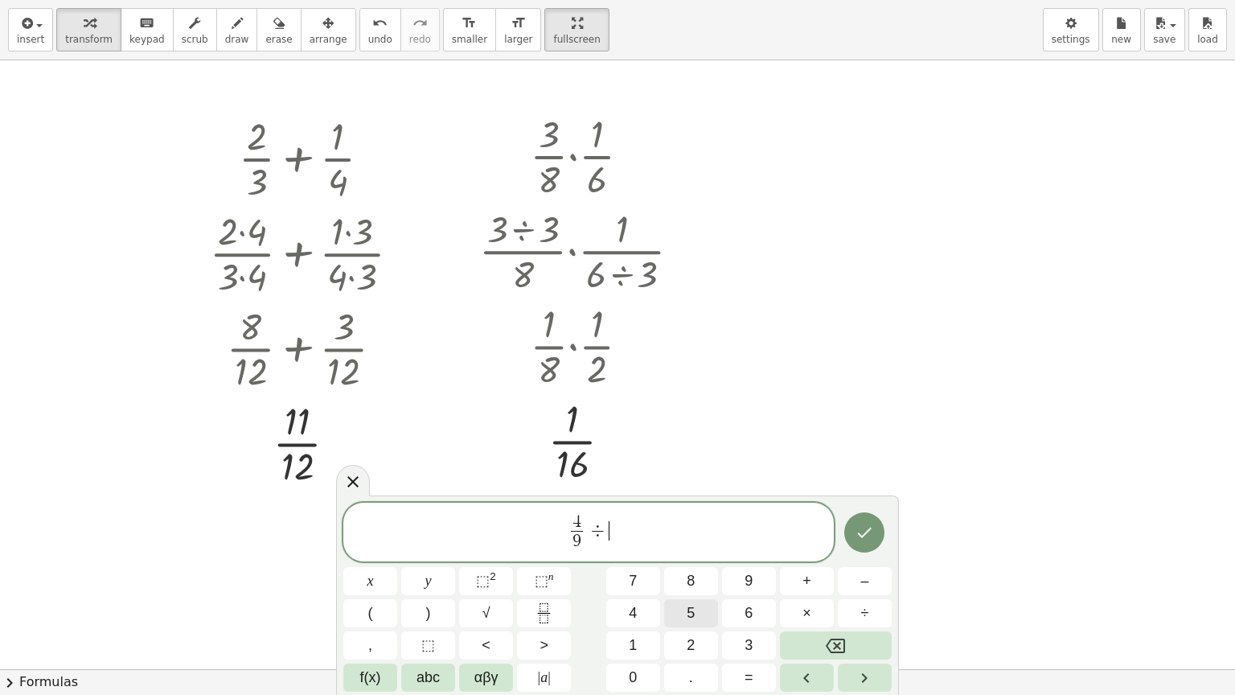
click at [695, 586] on span "5" at bounding box center [691, 613] width 8 height 22
click at [550, 586] on icon "Fraction" at bounding box center [544, 613] width 20 height 20
click at [698, 586] on button "2" at bounding box center [691, 645] width 54 height 28
click at [848, 542] on button "Done" at bounding box center [864, 532] width 40 height 40
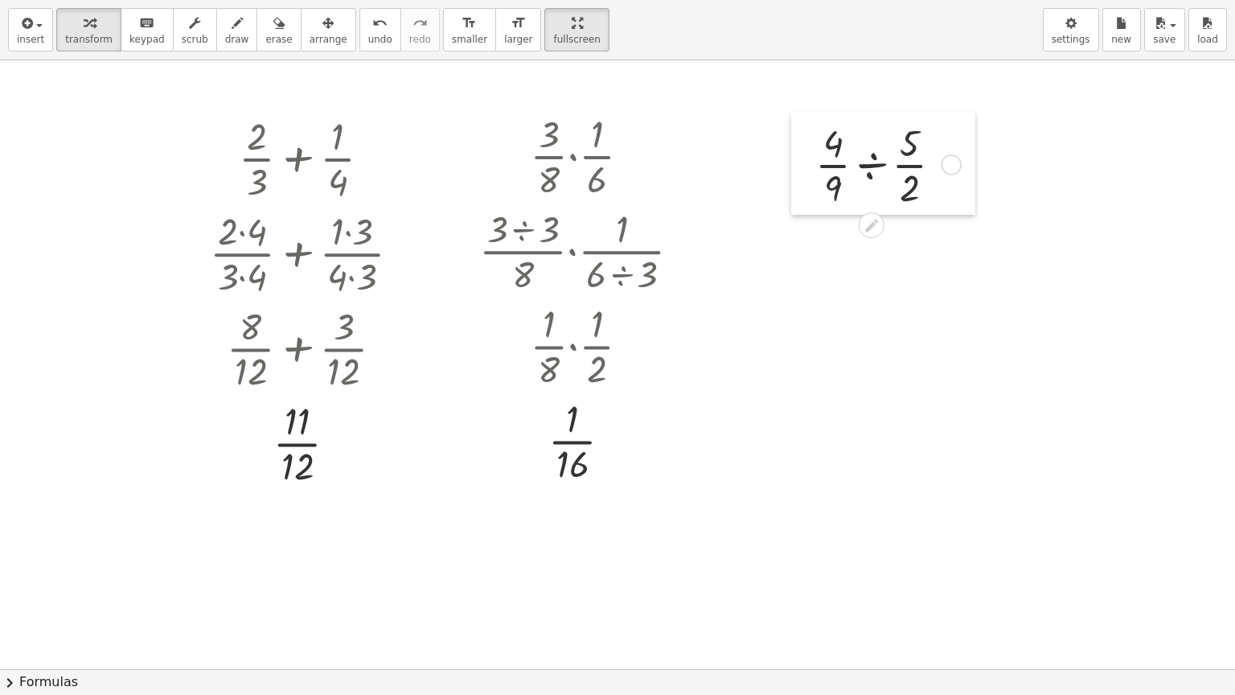
drag, startPoint x: 888, startPoint y: 169, endPoint x: 798, endPoint y: 132, distance: 97.4
click at [798, 132] on div at bounding box center [803, 163] width 24 height 103
click at [225, 26] on div "button" at bounding box center [237, 22] width 24 height 19
drag, startPoint x: 849, startPoint y: 137, endPoint x: 897, endPoint y: 177, distance: 62.2
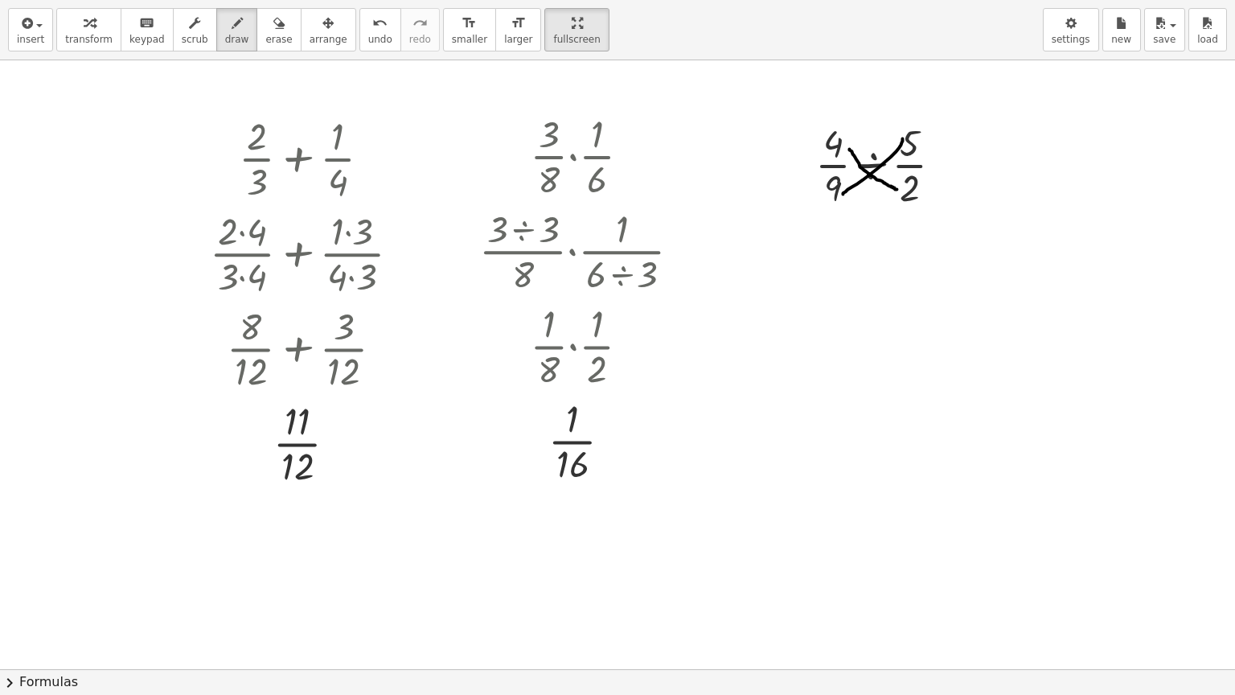
drag, startPoint x: 843, startPoint y: 182, endPoint x: 830, endPoint y: 183, distance: 13.0
click at [359, 42] on button "undo undo" at bounding box center [380, 29] width 42 height 43
click at [359, 40] on button "undo undo" at bounding box center [380, 29] width 42 height 43
click at [84, 31] on icon "button" at bounding box center [89, 23] width 11 height 19
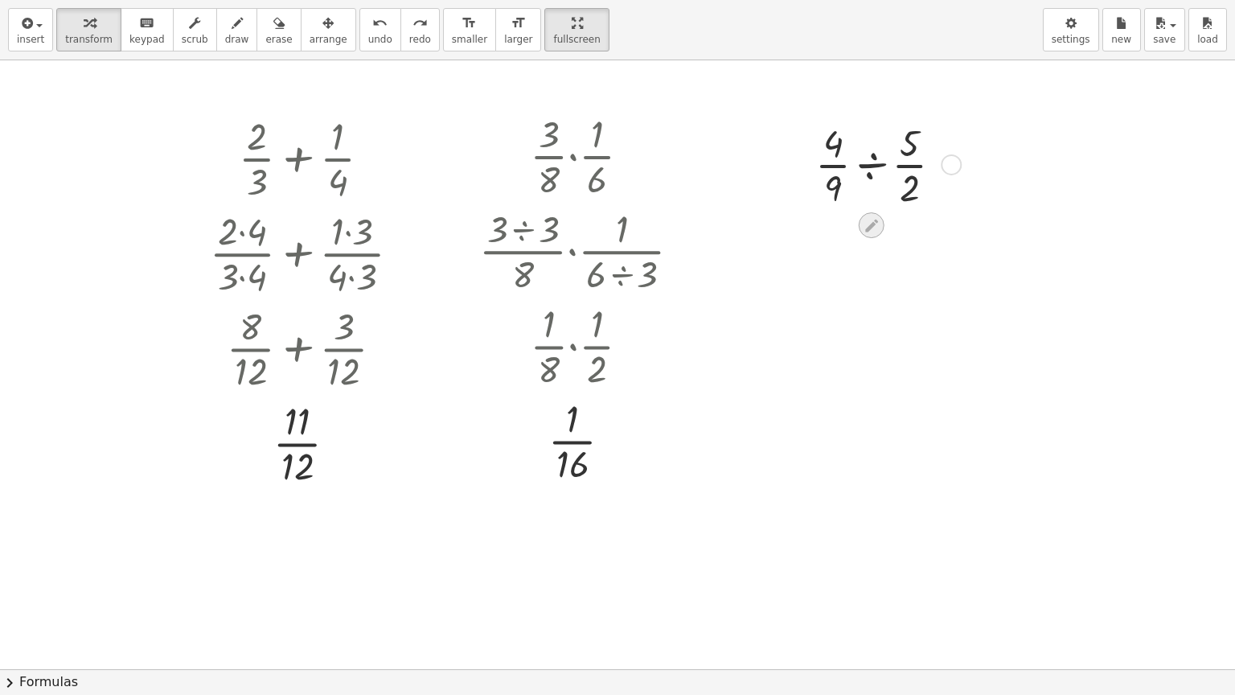
click at [868, 217] on icon at bounding box center [871, 225] width 17 height 17
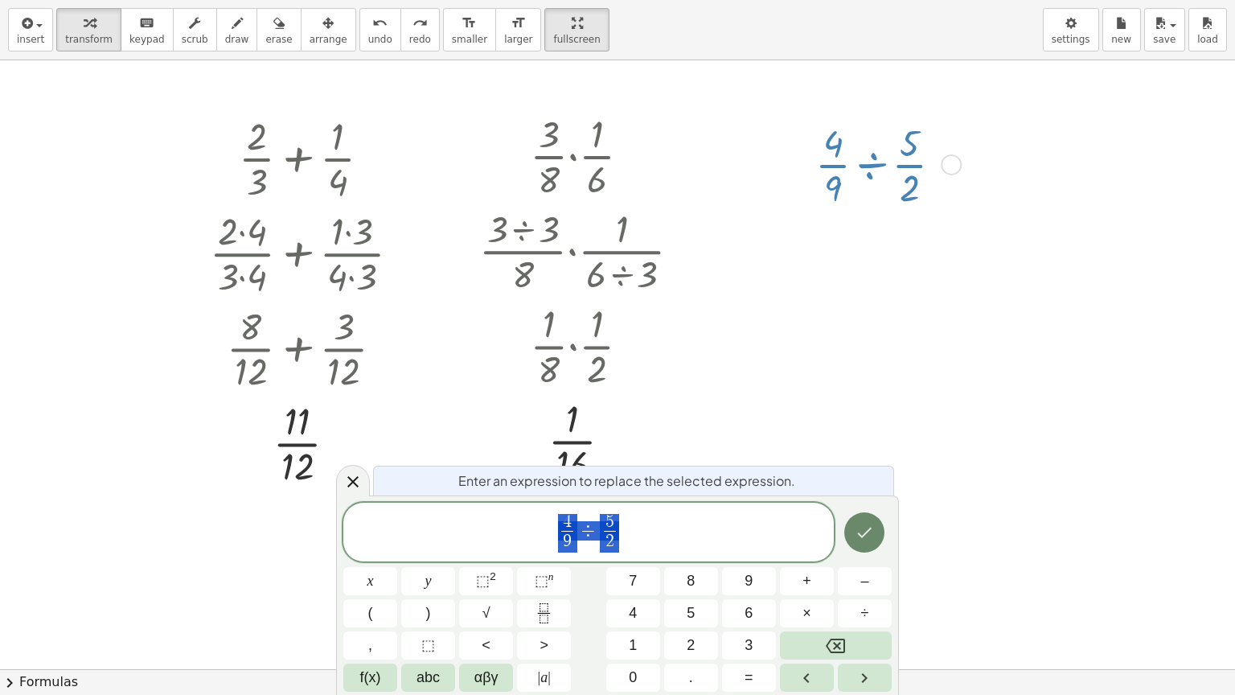
click at [879, 534] on button "Done" at bounding box center [864, 532] width 40 height 40
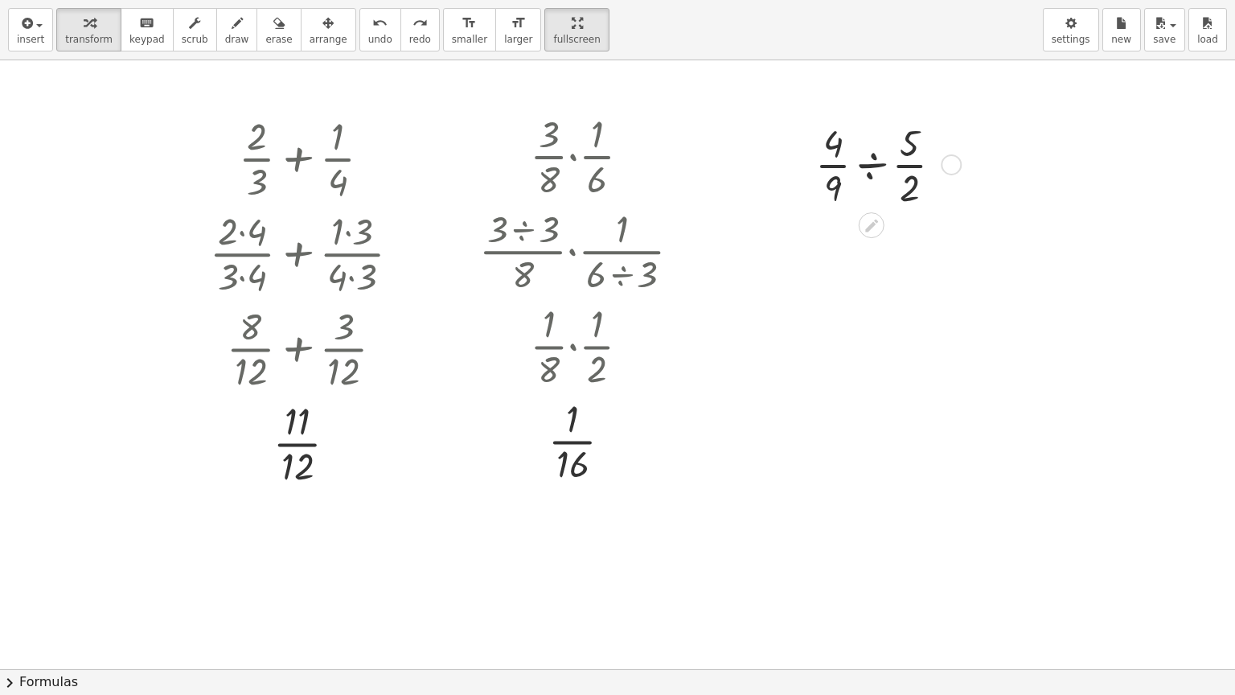
click at [872, 159] on div at bounding box center [885, 163] width 157 height 95
click at [372, 26] on icon "undo" at bounding box center [379, 23] width 15 height 19
click at [868, 219] on icon at bounding box center [871, 225] width 13 height 13
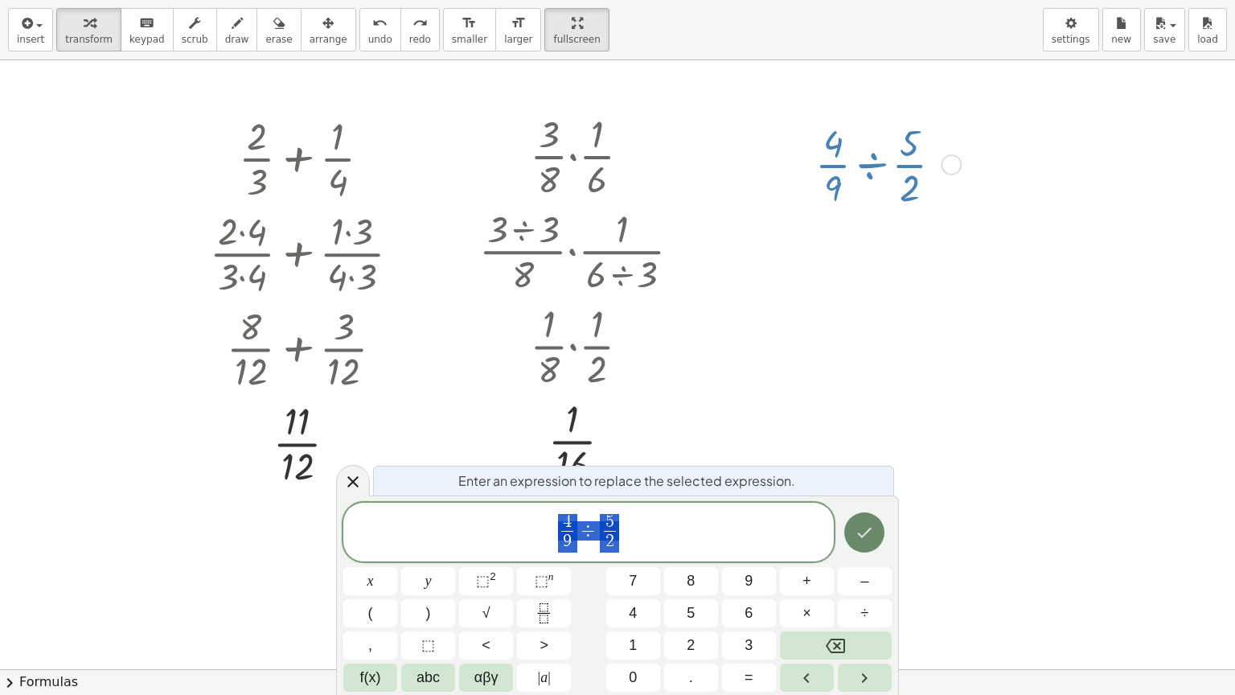
click at [865, 527] on icon "Done" at bounding box center [864, 532] width 19 height 19
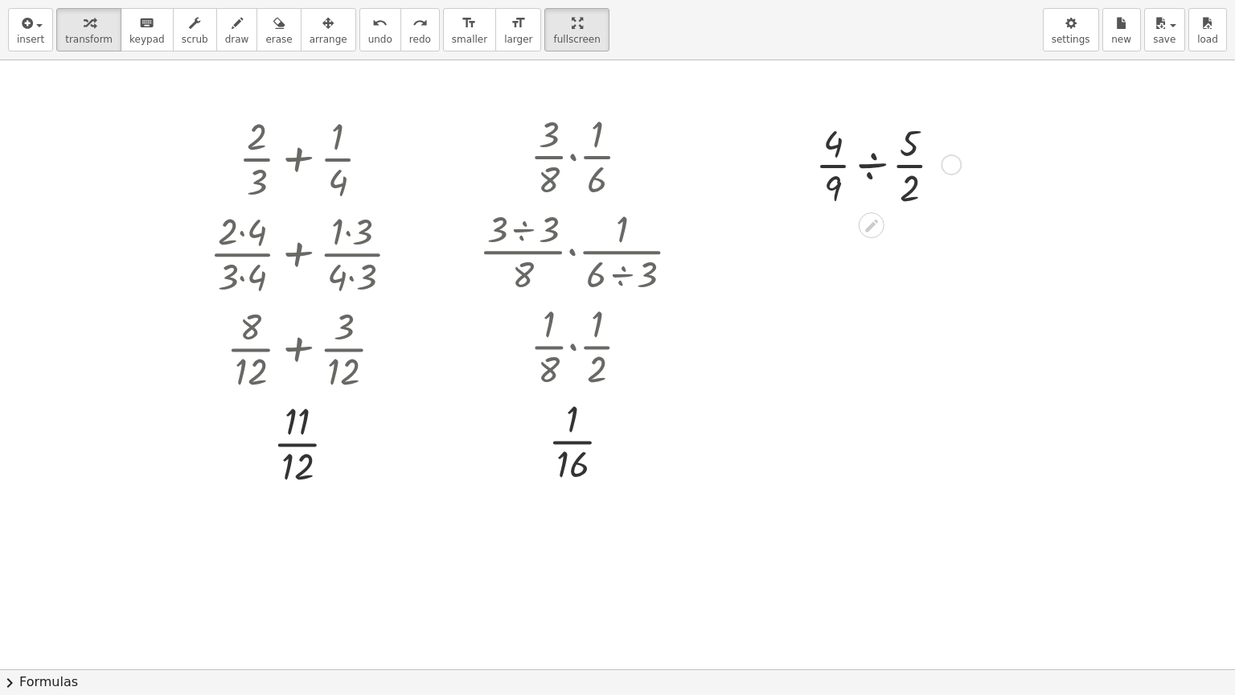
click at [867, 151] on div at bounding box center [885, 163] width 157 height 95
click at [869, 232] on div at bounding box center [885, 258] width 157 height 95
click at [872, 326] on div at bounding box center [885, 353] width 157 height 95
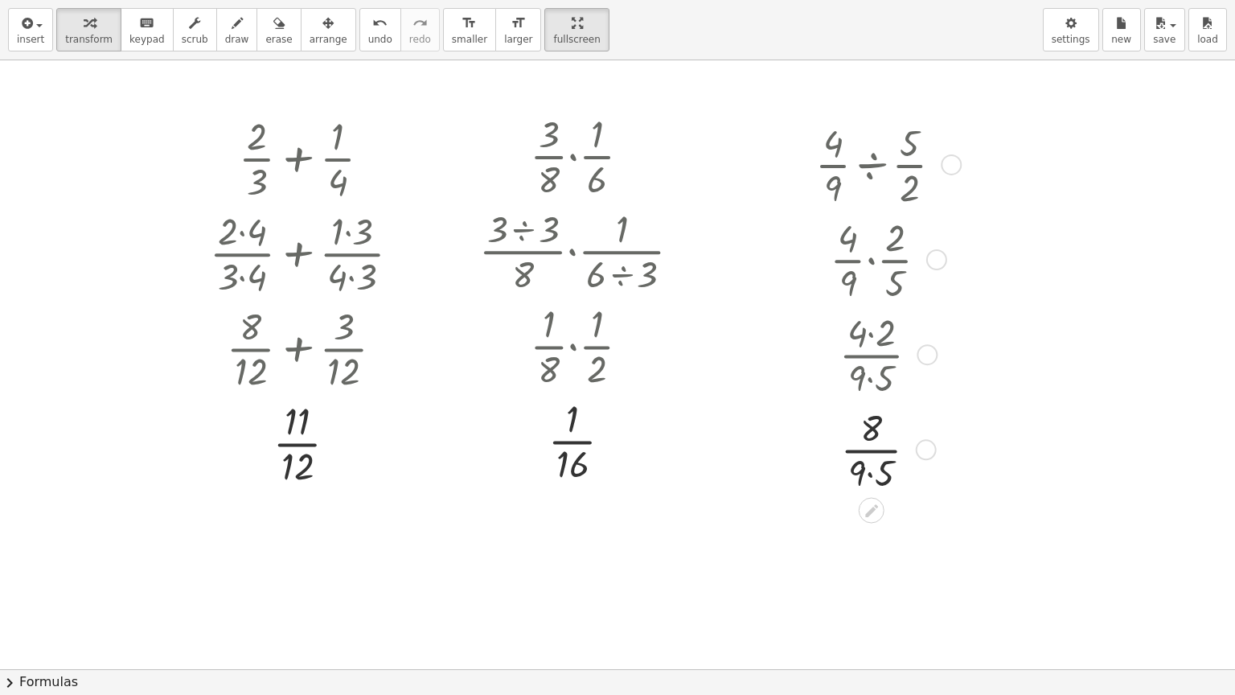
click at [872, 457] on div at bounding box center [885, 447] width 157 height 95
drag, startPoint x: 921, startPoint y: 420, endPoint x: 910, endPoint y: 340, distance: 80.3
click at [872, 363] on div "· · 8 45" at bounding box center [872, 363] width 0 height 0
